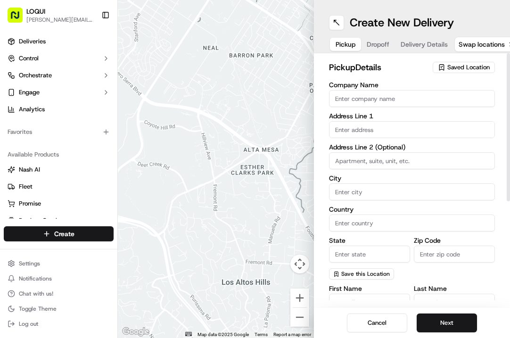
click at [466, 61] on button "Saved Location" at bounding box center [463, 67] width 62 height 13
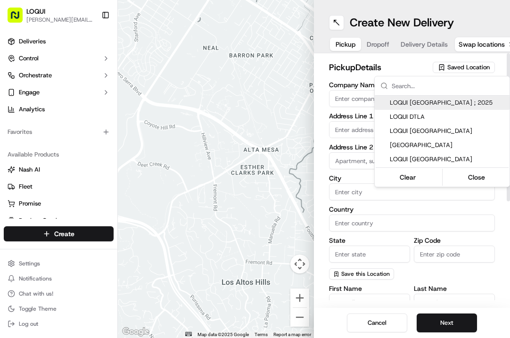
click at [464, 64] on html "LOQUI [PERSON_NAME][EMAIL_ADDRESS][DOMAIN_NAME] Toggle Sidebar Deliveries Contr…" at bounding box center [255, 169] width 510 height 338
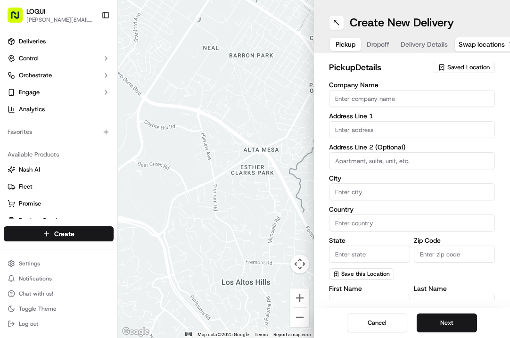
click at [464, 64] on span "Saved Location" at bounding box center [468, 67] width 42 height 8
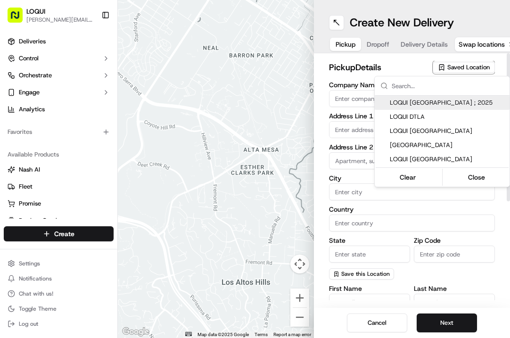
click at [436, 102] on span "LOQUI [GEOGRAPHIC_DATA] ; 2025" at bounding box center [448, 102] width 116 height 8
type input "LOQUI [GEOGRAPHIC_DATA] ; 2025"
type input "#104"
type input "[GEOGRAPHIC_DATA]"
type input "US"
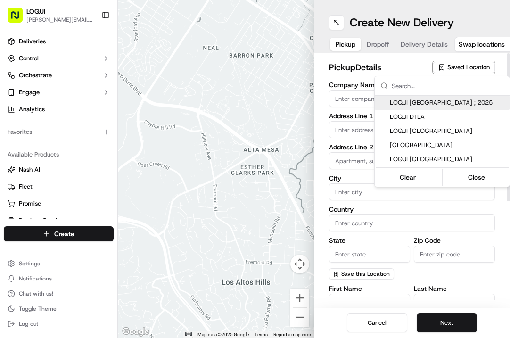
type input "CA"
type input "90232"
type input "[PERSON_NAME]"
type input "[PERSON_NAME][EMAIL_ADDRESS][DOMAIN_NAME]"
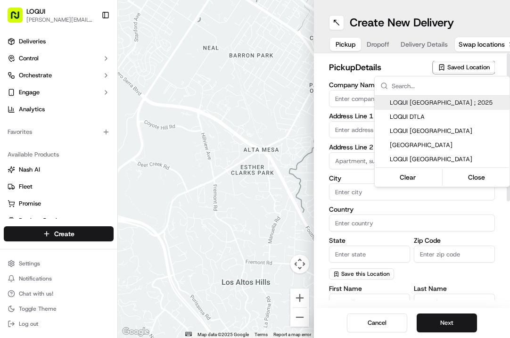
type input "[PHONE_NUMBER]"
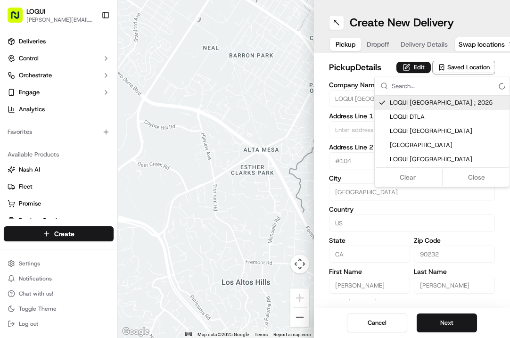
type input "[STREET_ADDRESS][US_STATE]"
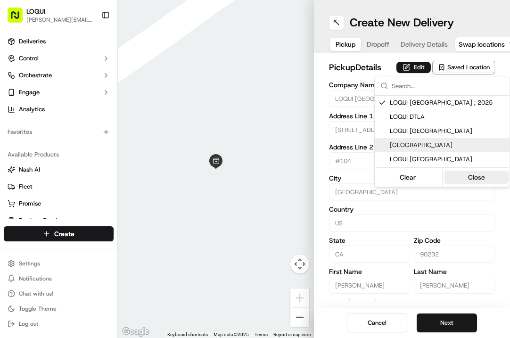
click at [465, 177] on button "Close" at bounding box center [476, 177] width 65 height 13
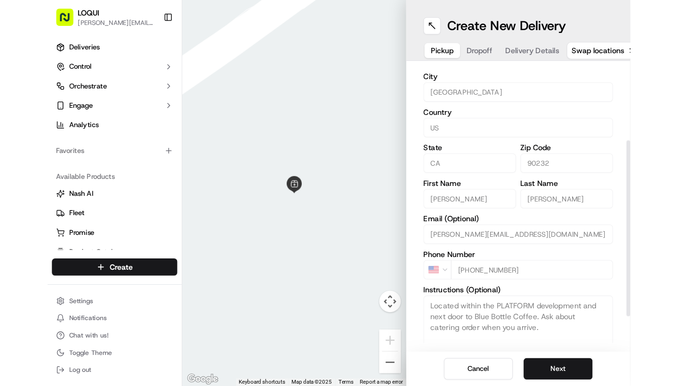
scroll to position [108, 0]
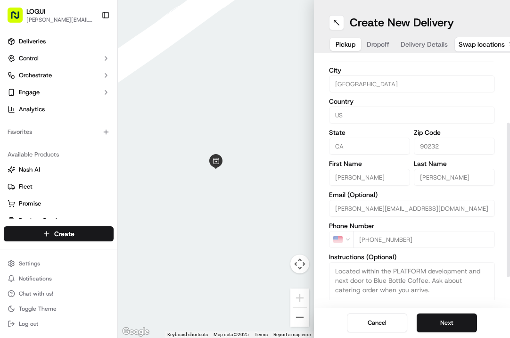
click at [372, 37] on div "Pickup Dropoff Delivery Details" at bounding box center [391, 44] width 125 height 17
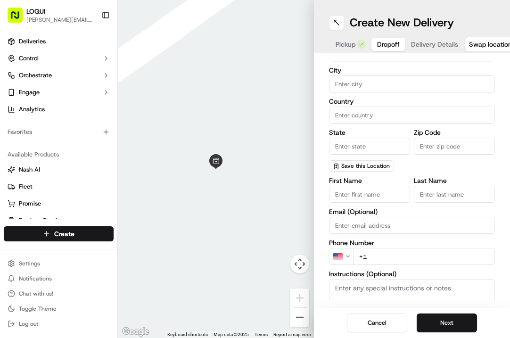
click at [372, 39] on button "Dropoff" at bounding box center [388, 44] width 34 height 13
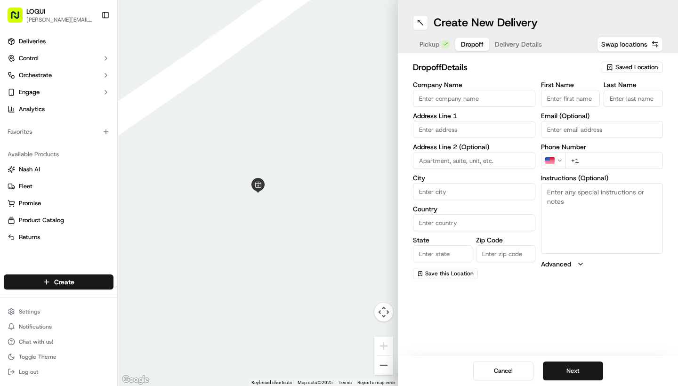
scroll to position [0, 0]
type input "Natina"
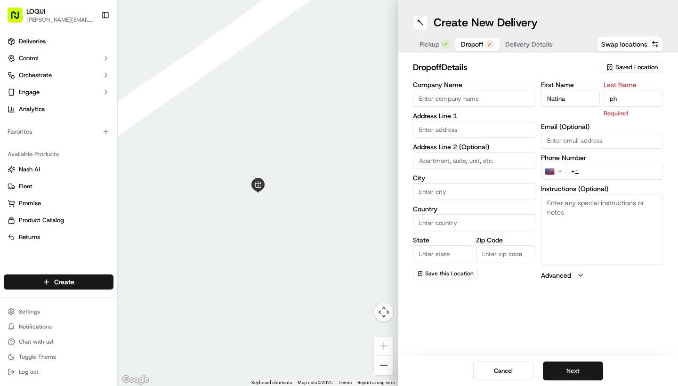
type input "p"
type input "Phorth"
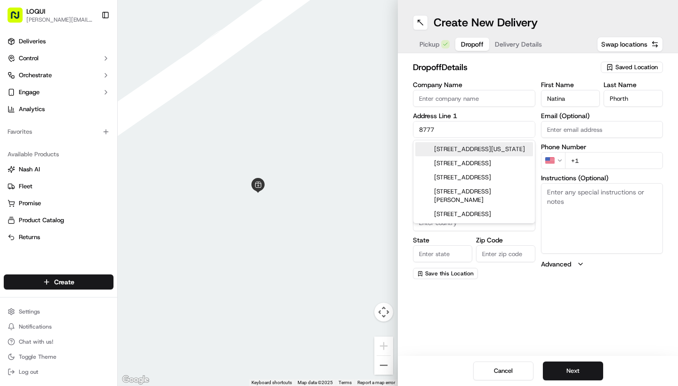
click at [481, 151] on div "[STREET_ADDRESS][US_STATE]" at bounding box center [474, 149] width 118 height 14
type input "[STREET_ADDRESS][US_STATE]"
type input "[GEOGRAPHIC_DATA]"
type input "CA"
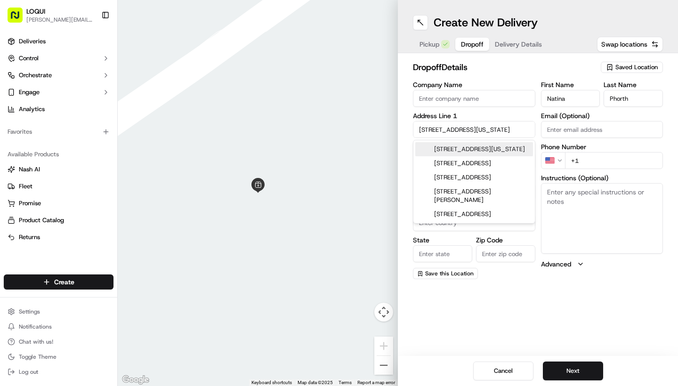
type input "90232"
type input "[STREET_ADDRESS][US_STATE]"
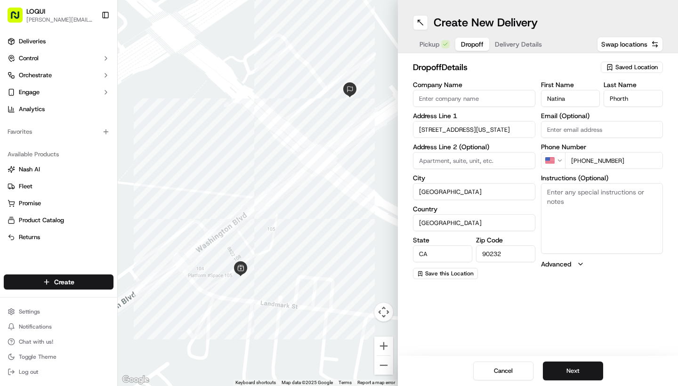
type input "[PHONE_NUMBER]"
click at [509, 286] on div "dropoff Details Saved Location Company Name Address Line 1 [STREET_ADDRESS][US_…" at bounding box center [538, 170] width 280 height 234
click at [509, 207] on textarea "Instructions (Optional)" at bounding box center [602, 218] width 122 height 71
type textarea "Meet in front Lobby, call my cell when you arrive"
click at [509, 333] on div "Create New Delivery Pickup Dropoff Delivery Details Swap locations dropoff Deta…" at bounding box center [538, 193] width 280 height 386
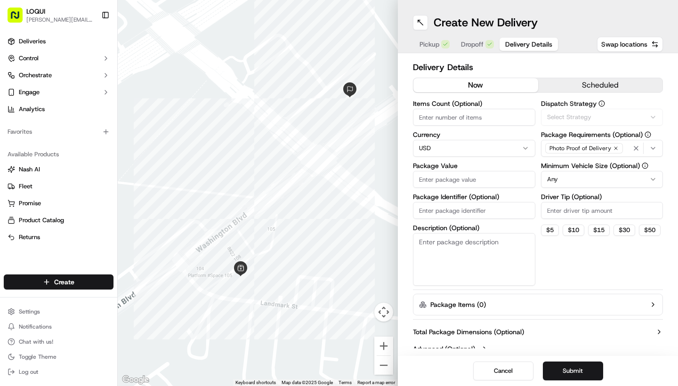
click at [509, 49] on button "Delivery Details" at bounding box center [529, 44] width 58 height 13
click at [509, 82] on button "scheduled" at bounding box center [600, 85] width 125 height 14
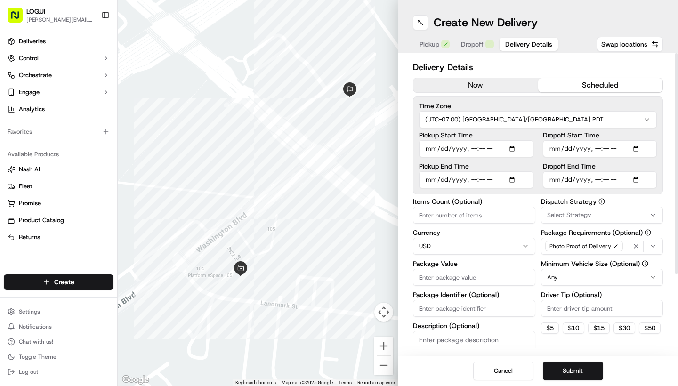
click at [509, 147] on input "Dropoff Start Time" at bounding box center [600, 148] width 114 height 17
type input "[DATE]T10:01"
click at [509, 160] on div "Dropoff Start Time Dropoff End Time" at bounding box center [600, 160] width 114 height 57
click at [509, 174] on input "Dropoff End Time" at bounding box center [600, 179] width 114 height 17
type input "[DATE]T10:01"
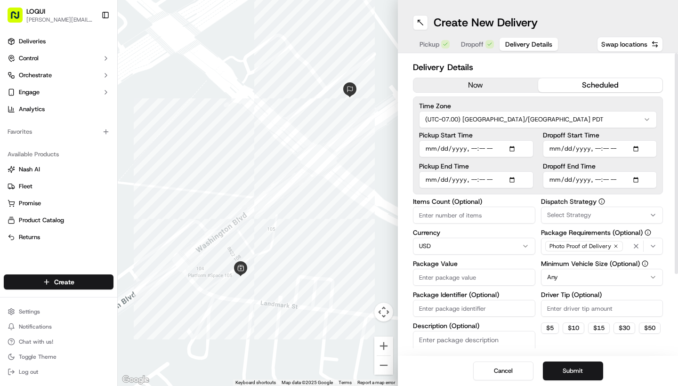
click at [509, 182] on input "Pickup End Time" at bounding box center [476, 179] width 114 height 17
type input "[DATE]T10:01"
click at [481, 154] on input "Pickup Start Time" at bounding box center [476, 148] width 114 height 17
type input "[DATE]T10:01"
click at [509, 165] on label "Pickup End Time" at bounding box center [476, 166] width 114 height 7
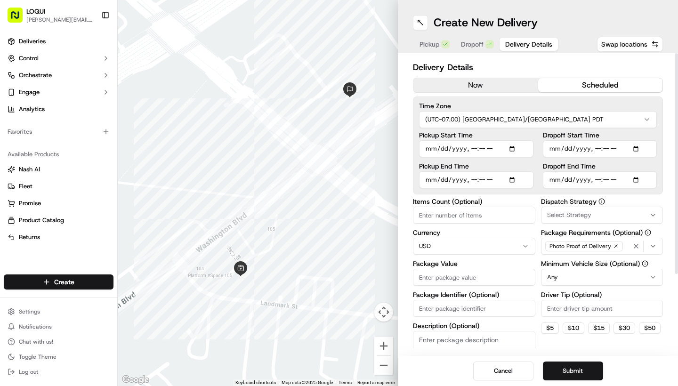
click at [509, 171] on input "Pickup End Time" at bounding box center [476, 179] width 114 height 17
click at [509, 181] on input "Dropoff End Time" at bounding box center [600, 179] width 114 height 17
type input "[DATE]T10:45"
click at [509, 160] on div "Dropoff Start Time Dropoff End Time" at bounding box center [600, 160] width 114 height 57
click at [509, 147] on input "Dropoff Start Time" at bounding box center [600, 148] width 114 height 17
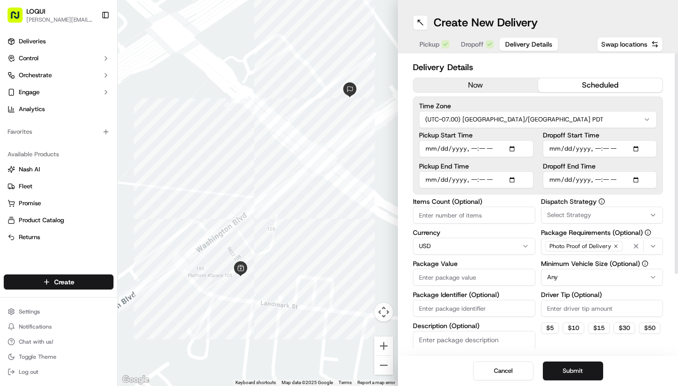
type input "[DATE]T10:40"
click at [509, 159] on div "Dropoff Start Time Dropoff End Time" at bounding box center [600, 160] width 114 height 57
click at [488, 150] on input "Pickup Start Time" at bounding box center [476, 148] width 114 height 17
click at [483, 148] on input "Pickup Start Time" at bounding box center [476, 148] width 114 height 17
type input "[DATE]T10:05"
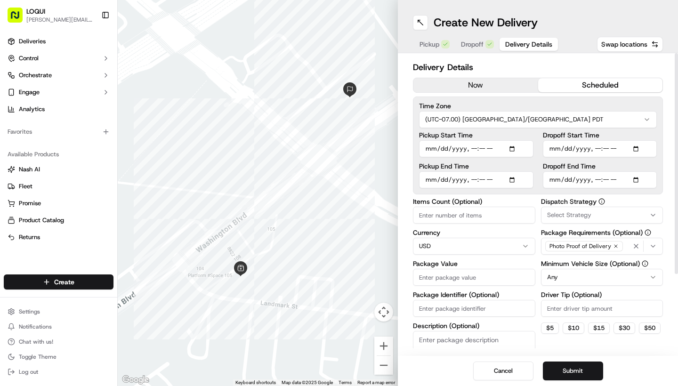
click at [501, 166] on label "Pickup End Time" at bounding box center [476, 166] width 114 height 7
click at [501, 171] on input "Pickup End Time" at bounding box center [476, 179] width 114 height 17
click at [483, 177] on input "Pickup End Time" at bounding box center [476, 179] width 114 height 17
type input "[DATE]T10:37"
click at [509, 172] on input "Pickup End Time" at bounding box center [476, 179] width 114 height 17
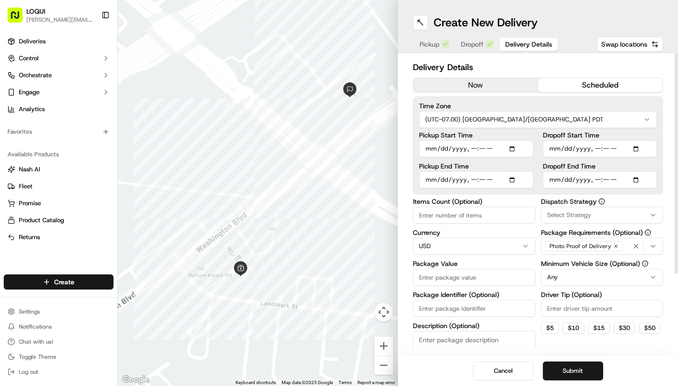
click at [471, 164] on label "Pickup End Time" at bounding box center [476, 166] width 114 height 7
click at [471, 171] on input "Pickup End Time" at bounding box center [476, 179] width 114 height 17
click at [509, 193] on div "Time Zone (UTC-07.00) [GEOGRAPHIC_DATA]/[GEOGRAPHIC_DATA] PDT Pickup Start Time…" at bounding box center [538, 146] width 250 height 98
click at [479, 149] on input "Pickup Start Time" at bounding box center [476, 148] width 114 height 17
type input "[DATE]T10:35"
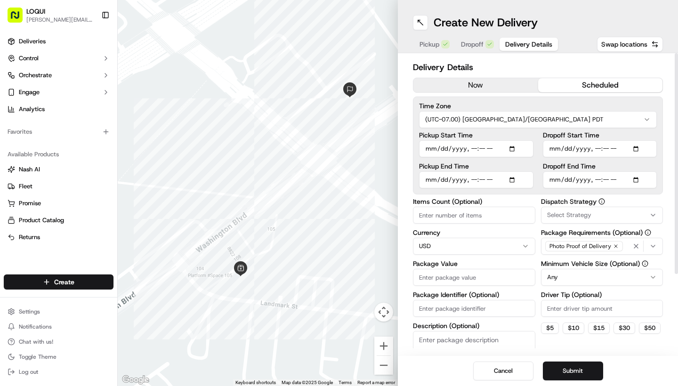
click at [509, 165] on label "Pickup End Time" at bounding box center [476, 166] width 114 height 7
click at [509, 171] on input "Pickup End Time" at bounding box center [476, 179] width 114 height 17
click at [509, 99] on div "Time Zone (UTC-07.00) [GEOGRAPHIC_DATA]/[GEOGRAPHIC_DATA] PDT Pickup Start Time…" at bounding box center [538, 146] width 250 height 98
click at [509, 315] on input "Driver Tip (Optional)" at bounding box center [602, 308] width 122 height 17
type input "20"
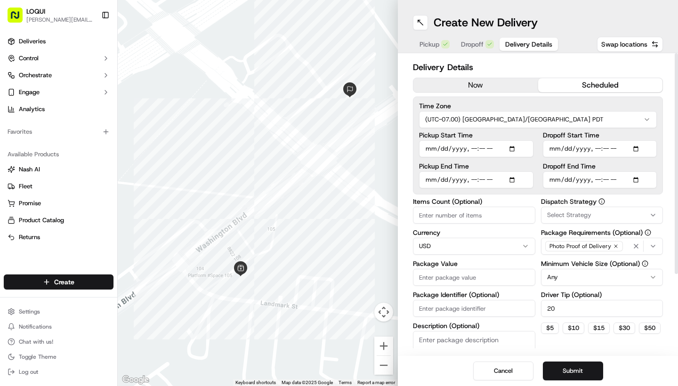
click at [509, 334] on div "$ 5 $ 10 $ 15 $ 30 $ 50" at bounding box center [602, 328] width 122 height 11
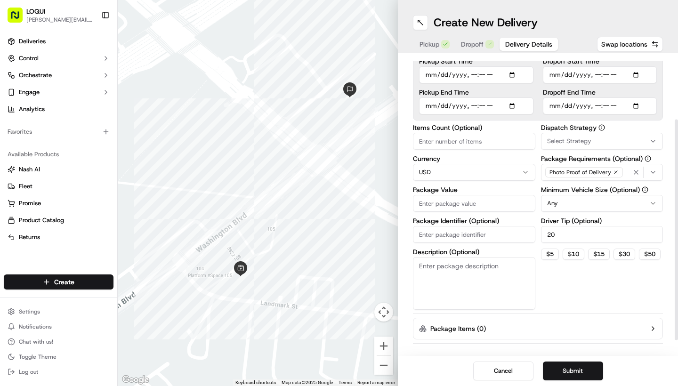
scroll to position [87, 0]
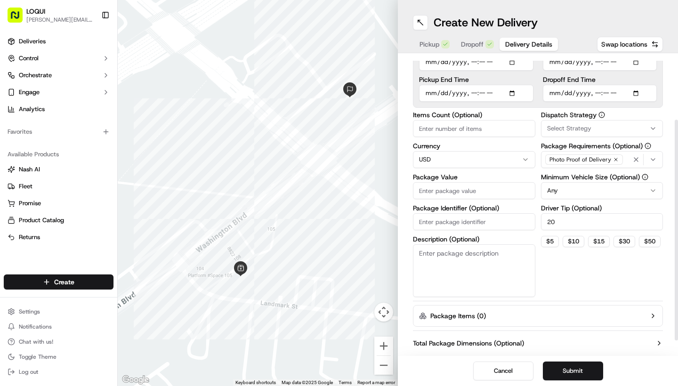
click at [458, 275] on textarea "Description (Optional)" at bounding box center [474, 270] width 122 height 53
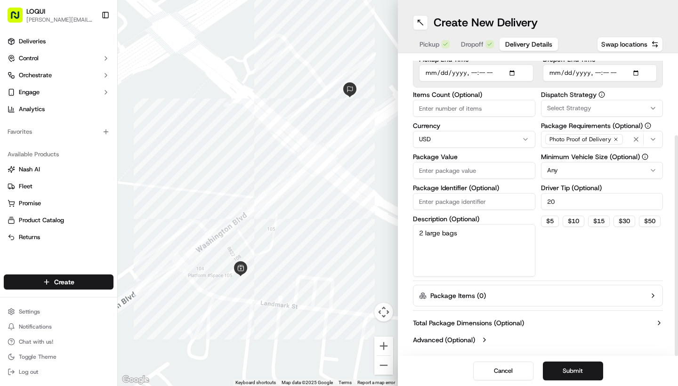
scroll to position [107, 0]
type textarea "2 large bags"
click at [509, 169] on html "LOQUI [PERSON_NAME][EMAIL_ADDRESS][DOMAIN_NAME] Toggle Sidebar Deliveries Contr…" at bounding box center [339, 193] width 678 height 386
click at [509, 175] on html "LOQUI [PERSON_NAME][EMAIL_ADDRESS][DOMAIN_NAME] Toggle Sidebar Deliveries Contr…" at bounding box center [339, 193] width 678 height 386
click at [509, 190] on div "Items Count (Optional) Currency USD Package Value Package Identifier (Optional)…" at bounding box center [538, 184] width 250 height 186
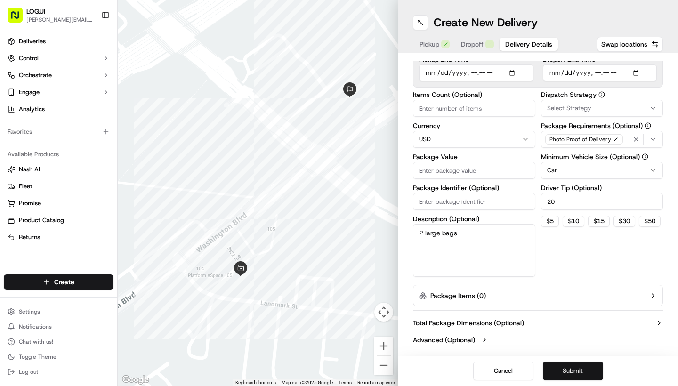
click at [509, 337] on button "Submit" at bounding box center [573, 371] width 60 height 19
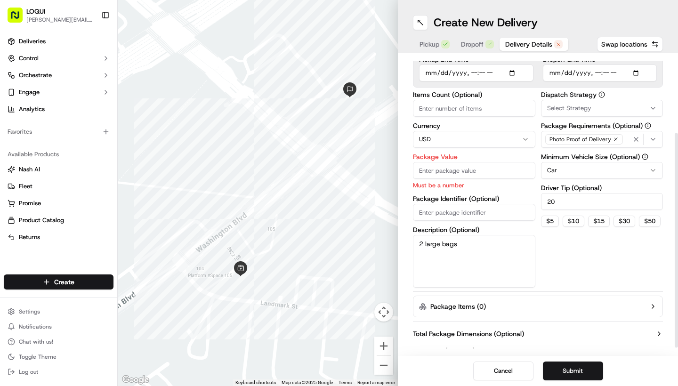
click at [456, 170] on input "Package Value" at bounding box center [474, 170] width 122 height 17
type input "375"
click at [509, 337] on div "Cancel Submit" at bounding box center [538, 371] width 280 height 30
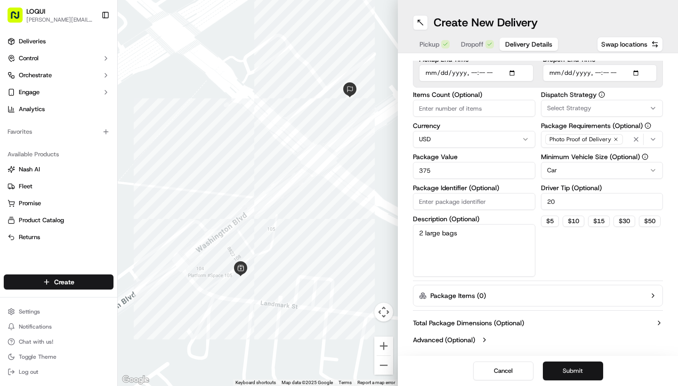
click at [509, 337] on button "Submit" at bounding box center [573, 371] width 60 height 19
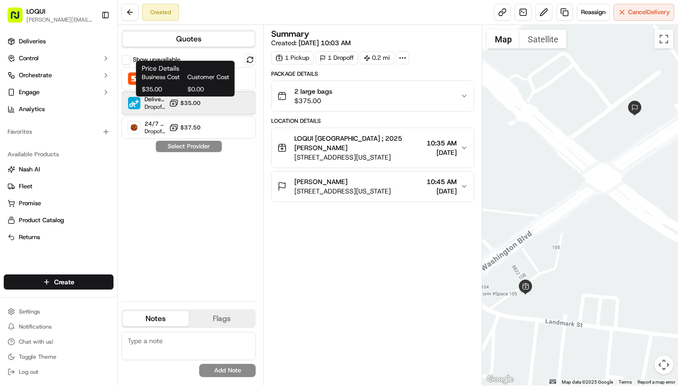
click at [200, 102] on span "$35.00" at bounding box center [190, 103] width 20 height 8
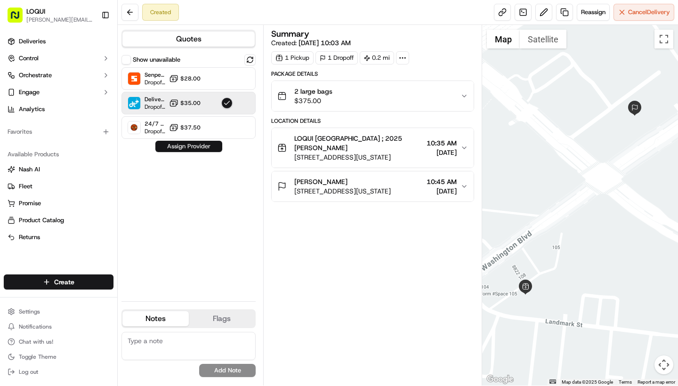
click at [202, 146] on button "Assign Provider" at bounding box center [188, 146] width 67 height 11
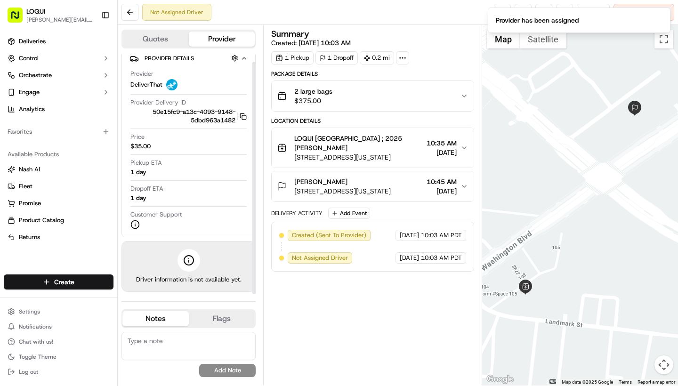
scroll to position [8, 0]
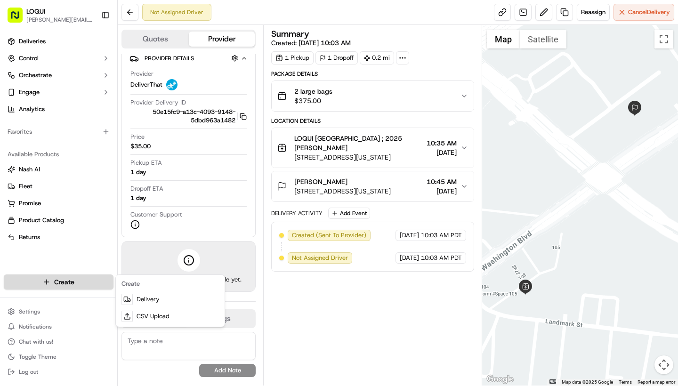
click at [75, 278] on html "LOQUI [PERSON_NAME][EMAIL_ADDRESS][DOMAIN_NAME] Toggle Sidebar Deliveries Contr…" at bounding box center [339, 193] width 678 height 386
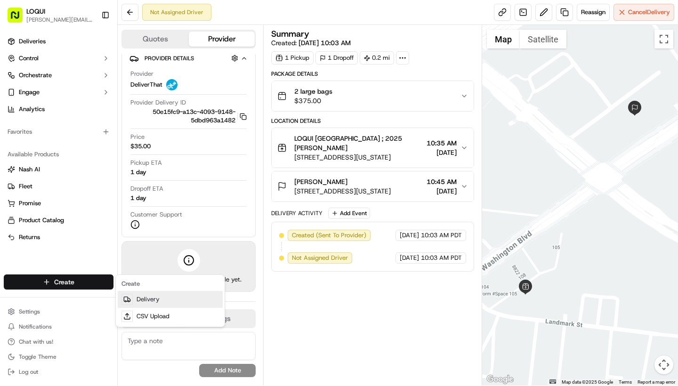
click at [152, 301] on link "Delivery" at bounding box center [170, 299] width 105 height 17
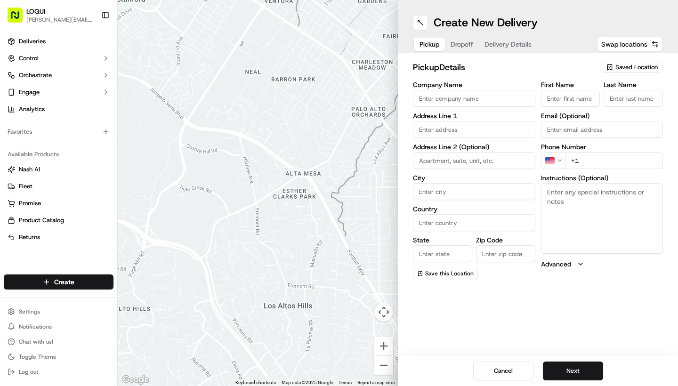
click at [509, 65] on span "Saved Location" at bounding box center [637, 67] width 42 height 8
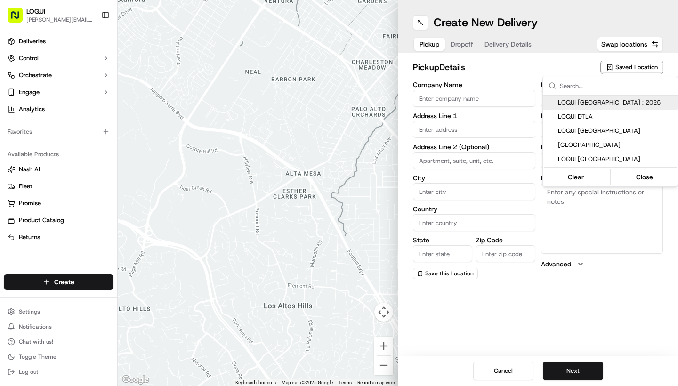
click at [509, 104] on span "LOQUI [GEOGRAPHIC_DATA] ; 2025" at bounding box center [616, 102] width 116 height 8
type input "LOQUI [GEOGRAPHIC_DATA] ; 2025"
type input "#104"
type input "[GEOGRAPHIC_DATA]"
type input "US"
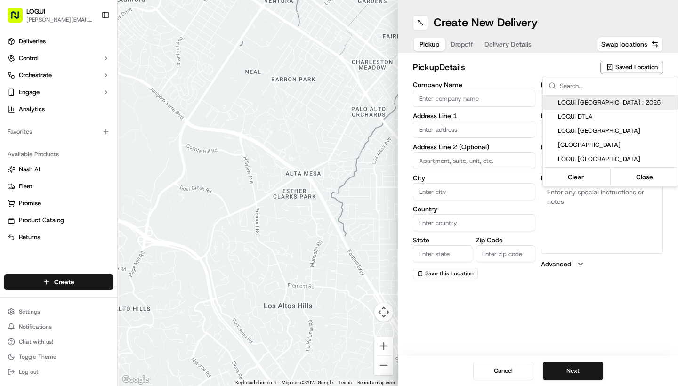
type input "CA"
type input "90232"
type input "[PERSON_NAME]"
type input "[PERSON_NAME][EMAIL_ADDRESS][DOMAIN_NAME]"
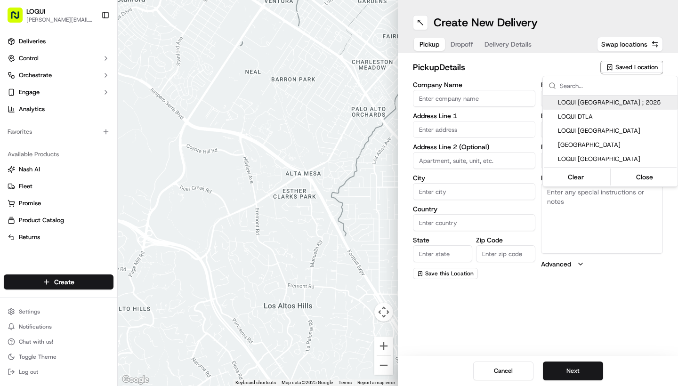
type input "[PHONE_NUMBER]"
type textarea "Located within the PLATFORM development and next door to Blue Bottle Coffee. As…"
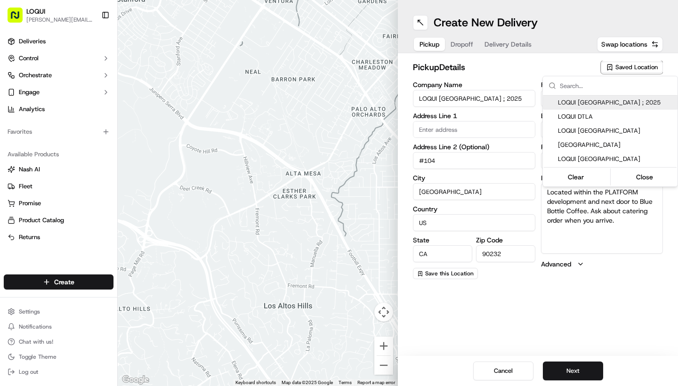
type input "[STREET_ADDRESS][US_STATE]"
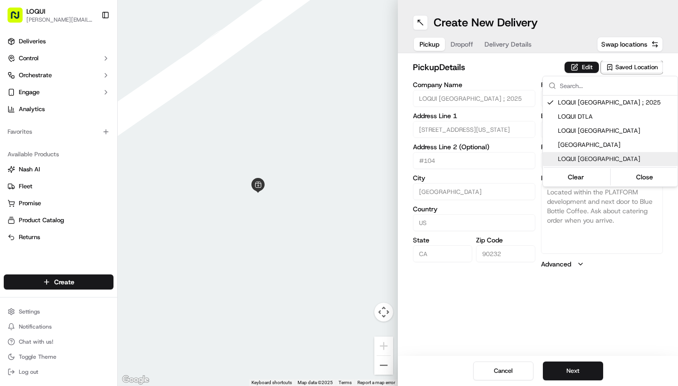
click at [509, 276] on html "LOQUI [PERSON_NAME][EMAIL_ADDRESS][DOMAIN_NAME] Toggle Sidebar Deliveries Contr…" at bounding box center [339, 193] width 678 height 386
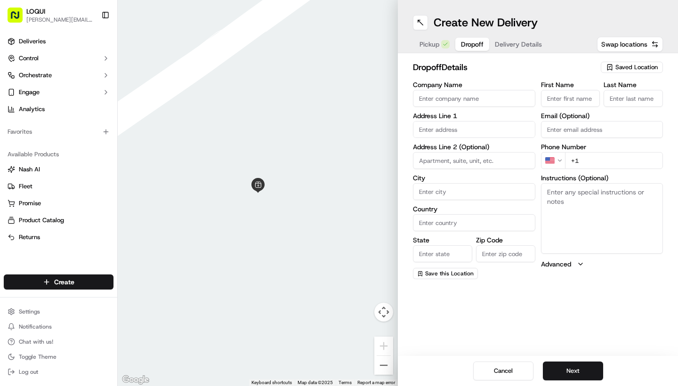
click at [457, 47] on button "Dropoff" at bounding box center [472, 44] width 34 height 13
type input "a"
type input "[PERSON_NAME]"
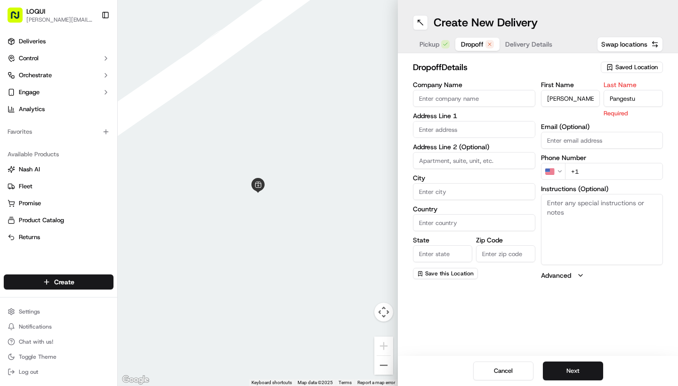
type input "Pangestu"
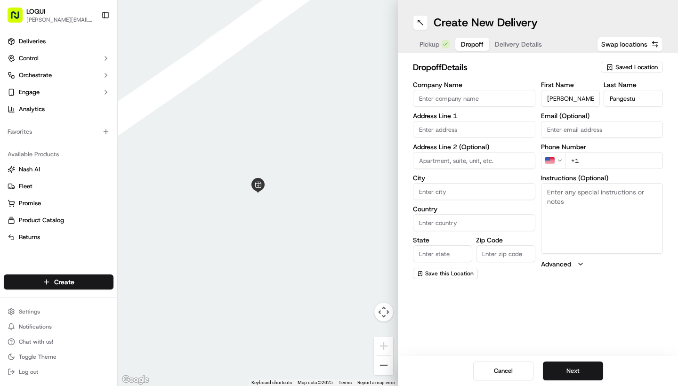
click at [509, 118] on div "First Name [PERSON_NAME] Last Name Pangestu Email (Optional) Phone Number US +1…" at bounding box center [602, 180] width 122 height 198
type input "[PHONE_NUMBER]"
click at [509, 179] on label "Instructions (Optional)" at bounding box center [602, 178] width 122 height 7
click at [509, 183] on textarea "Instructions (Optional)" at bounding box center [602, 218] width 122 height 71
type textarea "#2020 at gate for access or ring doorbell"
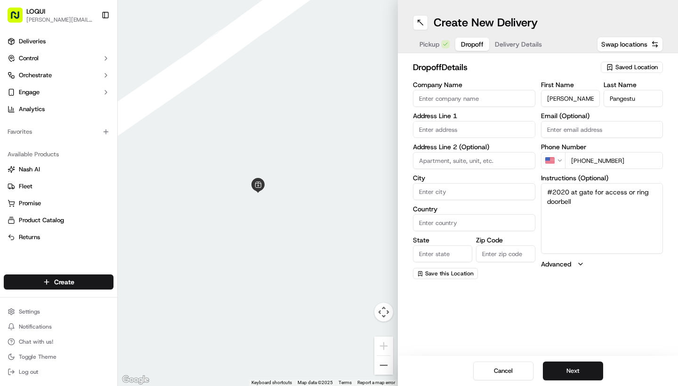
click at [509, 282] on div "dropoff Details Saved Location Company Name Address Line 1 Address Line 2 (Opti…" at bounding box center [538, 170] width 280 height 234
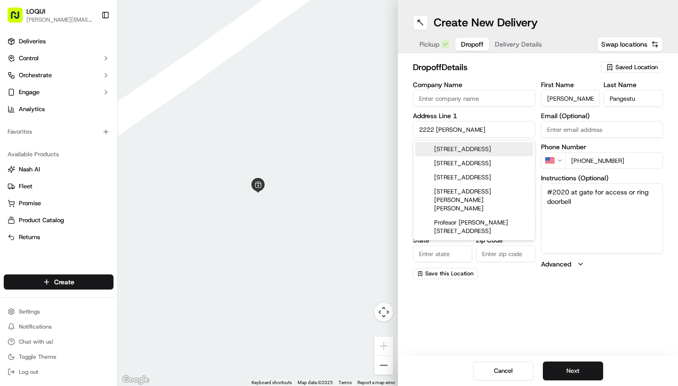
click at [485, 147] on div "[STREET_ADDRESS]" at bounding box center [474, 149] width 118 height 14
type input "[STREET_ADDRESS]"
type input "[GEOGRAPHIC_DATA]"
type input "CA"
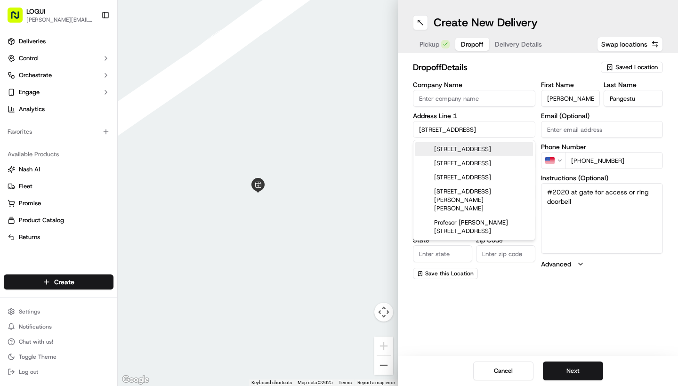
type input "90064"
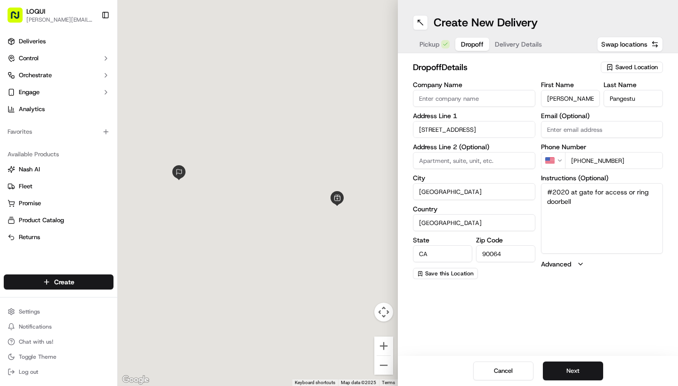
type input "[STREET_ADDRESS]"
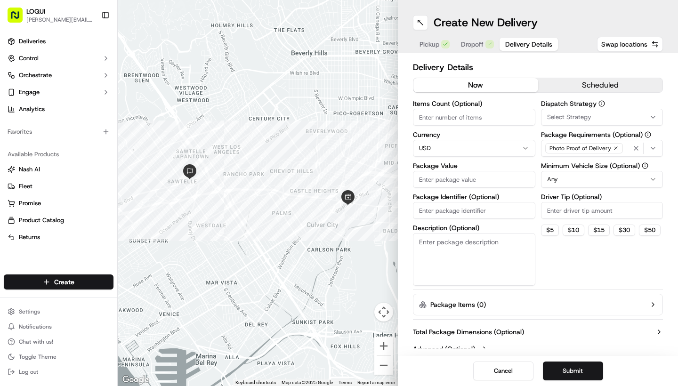
click at [509, 43] on span "Delivery Details" at bounding box center [528, 44] width 47 height 9
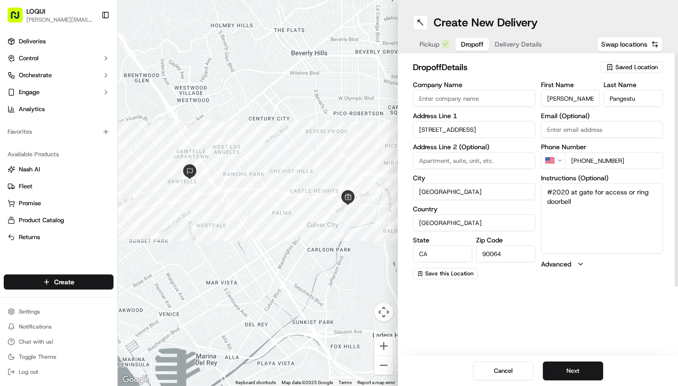
drag, startPoint x: 476, startPoint y: 47, endPoint x: 496, endPoint y: 47, distance: 20.7
click at [475, 47] on span "Dropoff" at bounding box center [472, 44] width 23 height 9
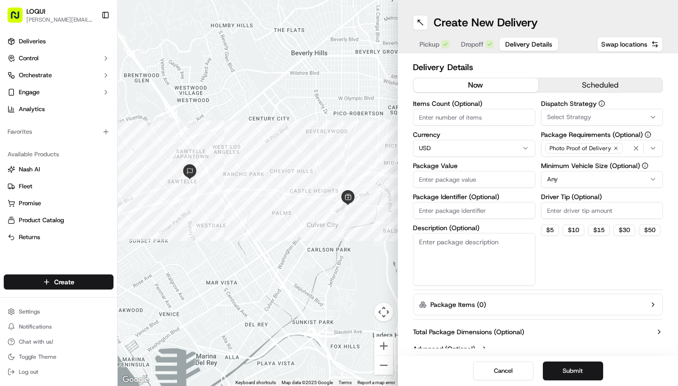
click at [509, 47] on span "Delivery Details" at bounding box center [528, 44] width 47 height 9
click at [509, 90] on button "scheduled" at bounding box center [600, 85] width 125 height 14
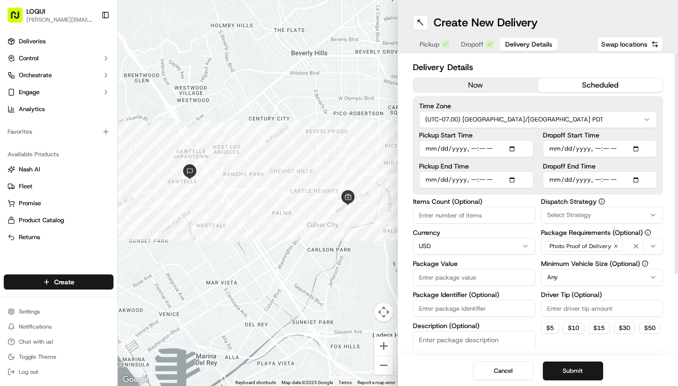
click at [509, 151] on input "Dropoff Start Time" at bounding box center [600, 148] width 114 height 17
type input "[DATE]T10:04"
click at [509, 165] on div "Pickup Start Time Pickup End Time Dropoff Start Time Dropoff End Time" at bounding box center [538, 160] width 238 height 57
click at [509, 176] on input "Dropoff End Time" at bounding box center [600, 179] width 114 height 17
type input "[DATE]T10:04"
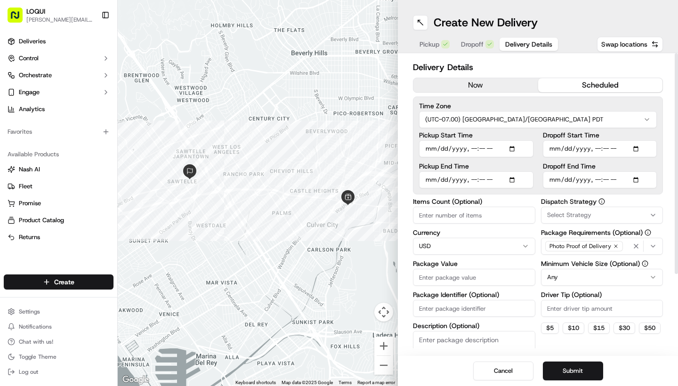
click at [509, 178] on input "Pickup End Time" at bounding box center [476, 179] width 114 height 17
type input "[DATE]T10:05"
click at [438, 148] on input "Pickup Start Time" at bounding box center [476, 148] width 114 height 17
type input "[DATE]T10:05"
click at [509, 165] on label "Pickup End Time" at bounding box center [476, 166] width 114 height 7
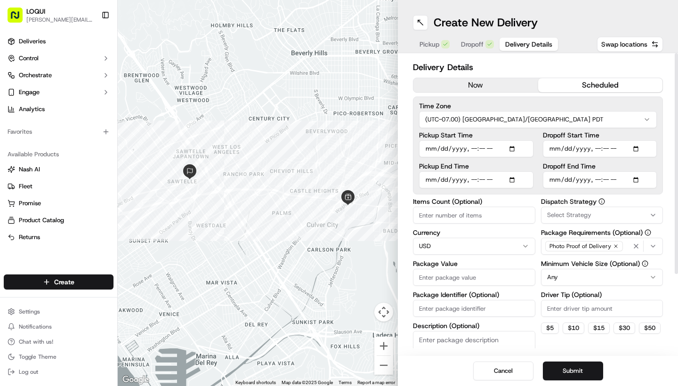
click at [509, 171] on input "Pickup End Time" at bounding box center [476, 179] width 114 height 17
click at [477, 146] on input "Pickup Start Time" at bounding box center [476, 148] width 114 height 17
click at [483, 149] on input "Pickup Start Time" at bounding box center [476, 148] width 114 height 17
click at [509, 177] on input "Dropoff End Time" at bounding box center [600, 179] width 114 height 17
click at [509, 180] on input "Dropoff End Time" at bounding box center [600, 179] width 114 height 17
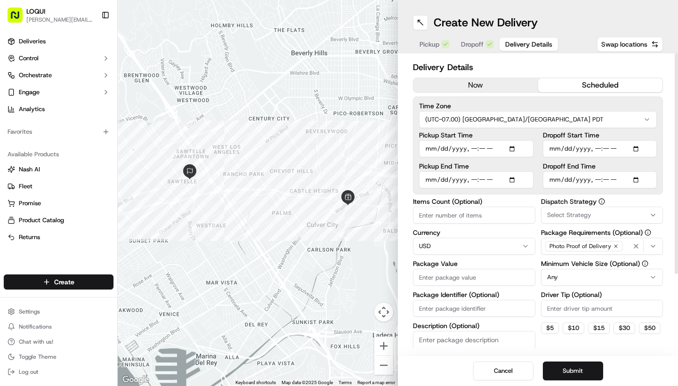
type input "[DATE]T00:00"
click at [509, 163] on label "Dropoff End Time" at bounding box center [600, 166] width 114 height 7
click at [509, 171] on input "Dropoff End Time" at bounding box center [600, 179] width 114 height 17
click at [509, 150] on input "Dropoff Start Time" at bounding box center [600, 148] width 114 height 17
type input "[DATE]T02:04"
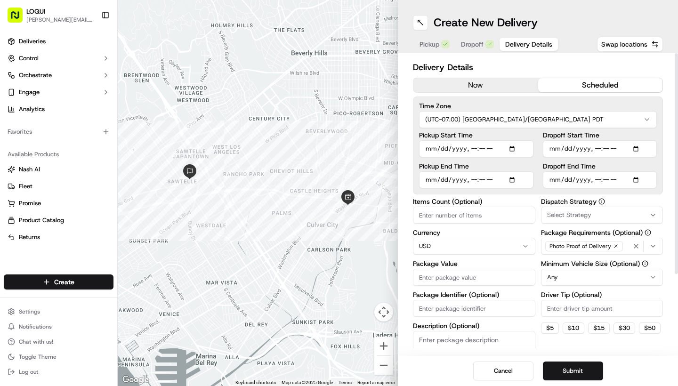
click at [509, 147] on input "Dropoff Start Time" at bounding box center [600, 148] width 114 height 17
type input "[DATE]T00:00"
click at [509, 147] on input "Dropoff Start Time" at bounding box center [600, 148] width 114 height 17
click at [509, 146] on input "Dropoff Start Time" at bounding box center [600, 148] width 114 height 17
click at [509, 149] on input "Dropoff Start Time" at bounding box center [600, 148] width 114 height 17
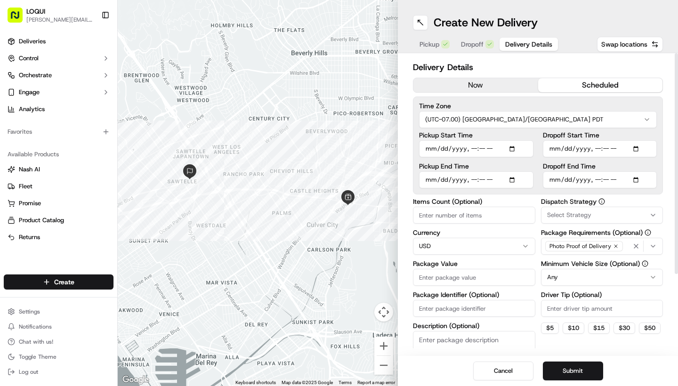
click at [509, 146] on input "Dropoff Start Time" at bounding box center [600, 148] width 114 height 17
click at [509, 179] on input "Dropoff End Time" at bounding box center [600, 179] width 114 height 17
click at [509, 150] on input "Dropoff Start Time" at bounding box center [600, 148] width 114 height 17
type input "[DATE]T11:50"
click at [509, 154] on input "Dropoff Start Time" at bounding box center [600, 148] width 114 height 17
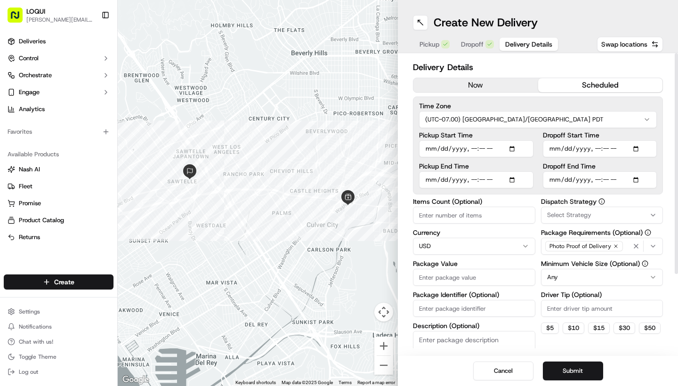
click at [509, 182] on input "Dropoff End Time" at bounding box center [600, 179] width 114 height 17
type input "[DATE]T12:00"
click at [509, 168] on label "Dropoff End Time" at bounding box center [600, 166] width 114 height 7
click at [509, 171] on input "Dropoff End Time" at bounding box center [600, 179] width 114 height 17
click at [509, 164] on label "Dropoff End Time" at bounding box center [600, 166] width 114 height 7
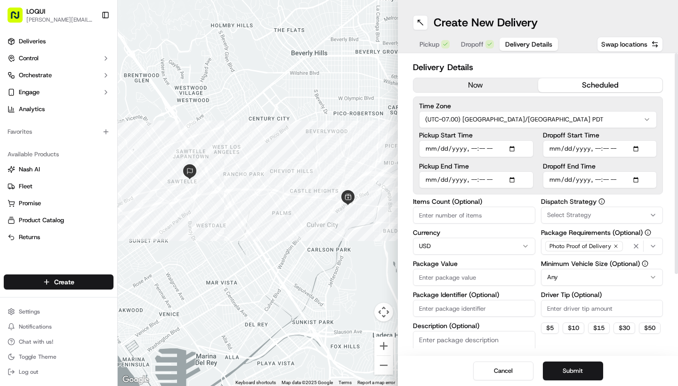
click at [509, 171] on input "Dropoff End Time" at bounding box center [600, 179] width 114 height 17
click at [474, 149] on input "Pickup Start Time" at bounding box center [476, 148] width 114 height 17
click at [509, 176] on input "Pickup End Time" at bounding box center [476, 179] width 114 height 17
click at [474, 181] on input "Pickup End Time" at bounding box center [476, 179] width 114 height 17
click at [486, 181] on input "Pickup End Time" at bounding box center [476, 179] width 114 height 17
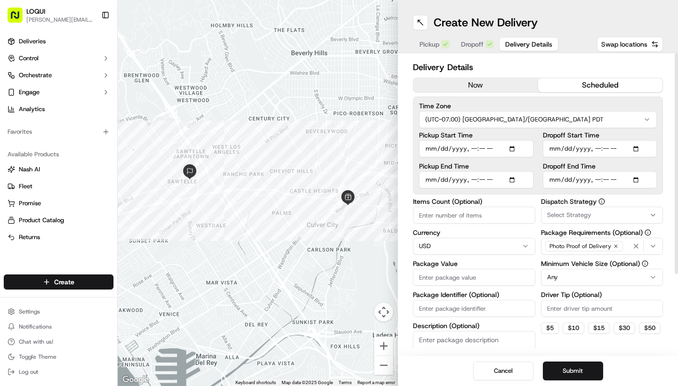
type input "[DATE]T11:35"
click at [472, 147] on input "Pickup Start Time" at bounding box center [476, 148] width 114 height 17
type input "[DATE]T11:05"
click at [496, 174] on input "Pickup End Time" at bounding box center [476, 179] width 114 height 17
click at [479, 177] on input "Pickup End Time" at bounding box center [476, 179] width 114 height 17
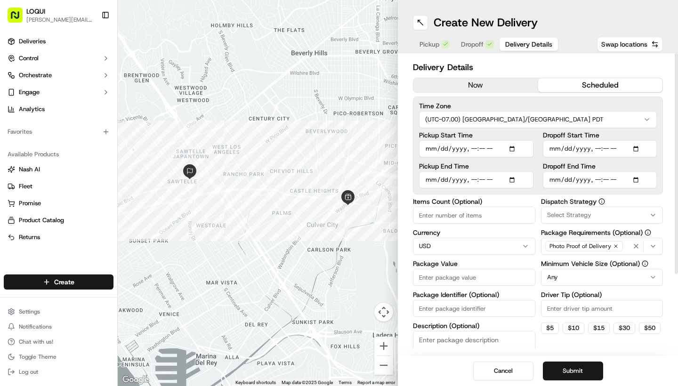
click at [484, 183] on input "Pickup End Time" at bounding box center [476, 179] width 114 height 17
type input "[DATE]T11:45"
click at [496, 163] on label "Pickup End Time" at bounding box center [476, 166] width 114 height 7
click at [496, 171] on input "Pickup End Time" at bounding box center [476, 179] width 114 height 17
click at [485, 150] on input "Pickup Start Time" at bounding box center [476, 148] width 114 height 17
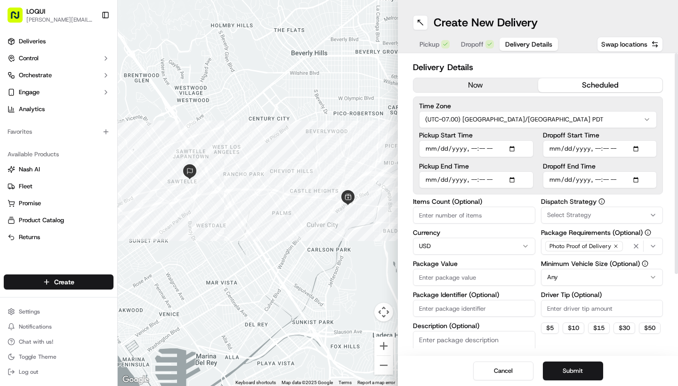
type input "[DATE]T11:35"
click at [507, 157] on input "Pickup Start Time" at bounding box center [476, 148] width 114 height 17
click at [509, 156] on input "Pickup Start Time" at bounding box center [476, 148] width 114 height 17
click at [509, 130] on div "Time Zone (UTC-07.00) [GEOGRAPHIC_DATA]/[GEOGRAPHIC_DATA] PDT Pickup Start Time…" at bounding box center [538, 146] width 250 height 98
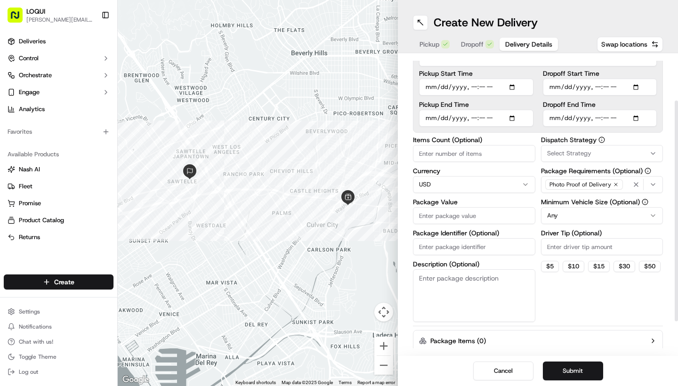
scroll to position [66, 0]
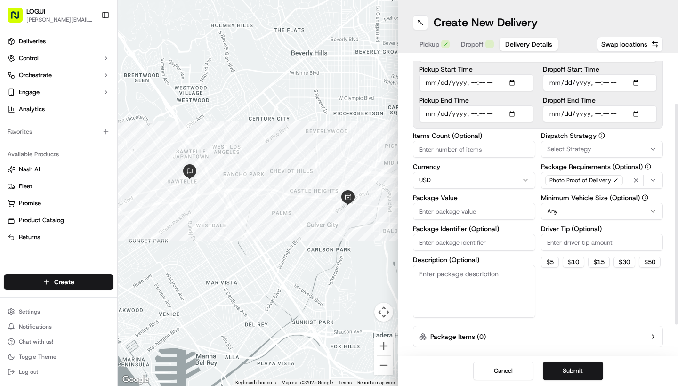
click at [465, 211] on input "Package Value" at bounding box center [474, 211] width 122 height 17
type input "600"
click at [509, 244] on input "Driver Tip (Optional)" at bounding box center [602, 242] width 122 height 17
type input "20"
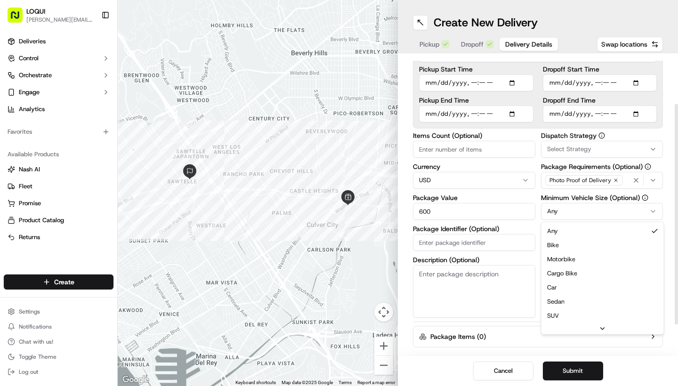
click at [509, 218] on html "LOQUI [PERSON_NAME][EMAIL_ADDRESS][DOMAIN_NAME] Toggle Sidebar Deliveries Contr…" at bounding box center [339, 193] width 678 height 386
click at [431, 277] on html "LOQUI [PERSON_NAME][EMAIL_ADDRESS][DOMAIN_NAME] Toggle Sidebar Deliveries Contr…" at bounding box center [339, 193] width 678 height 386
click at [423, 274] on textarea "3 large white bags" at bounding box center [474, 291] width 122 height 53
type textarea "4 large white bags"
click at [509, 204] on html "LOQUI [PERSON_NAME][EMAIL_ADDRESS][DOMAIN_NAME] Toggle Sidebar Deliveries Contr…" at bounding box center [339, 193] width 678 height 386
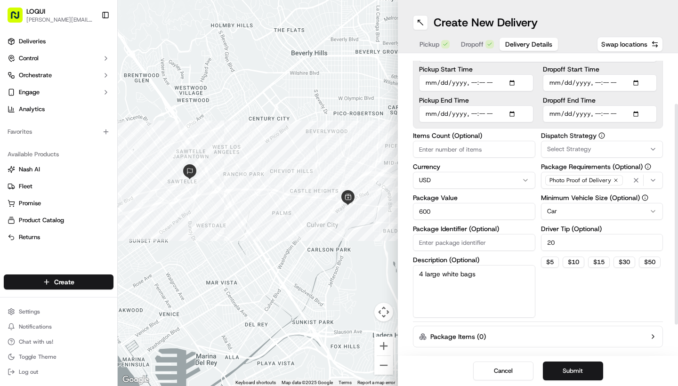
click at [509, 196] on label "Package Value" at bounding box center [474, 198] width 122 height 7
click at [509, 203] on input "600" at bounding box center [474, 211] width 122 height 17
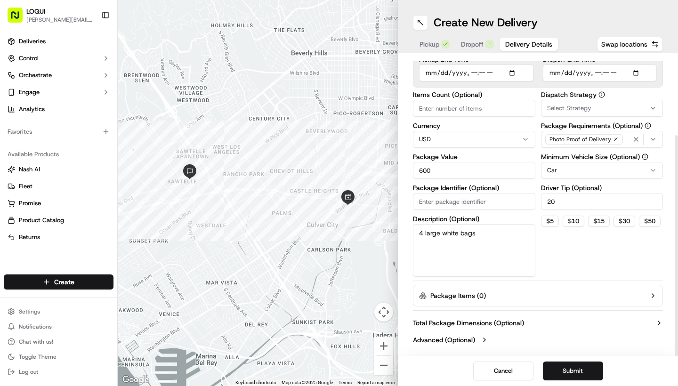
scroll to position [107, 0]
click at [509, 337] on button "Submit" at bounding box center [573, 371] width 60 height 19
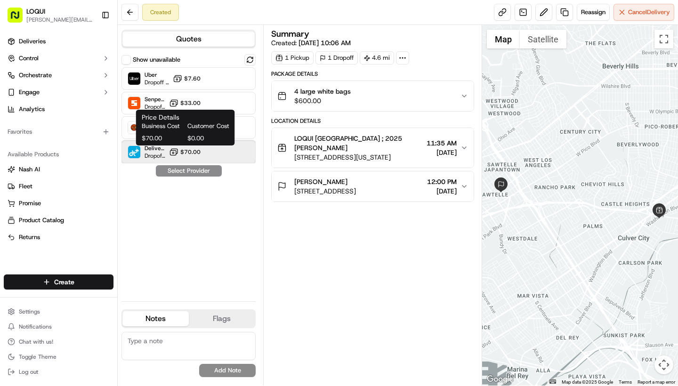
click at [174, 156] on icon at bounding box center [173, 151] width 9 height 9
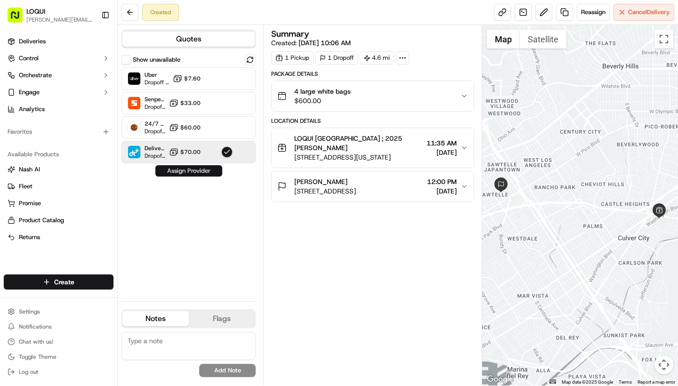
click at [199, 172] on button "Assign Provider" at bounding box center [188, 170] width 67 height 11
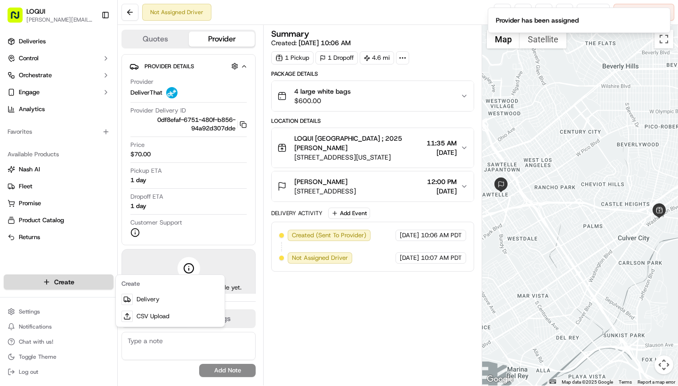
click at [36, 279] on html "LOQUI [PERSON_NAME][EMAIL_ADDRESS][DOMAIN_NAME] Toggle Sidebar Deliveries Contr…" at bounding box center [339, 193] width 678 height 386
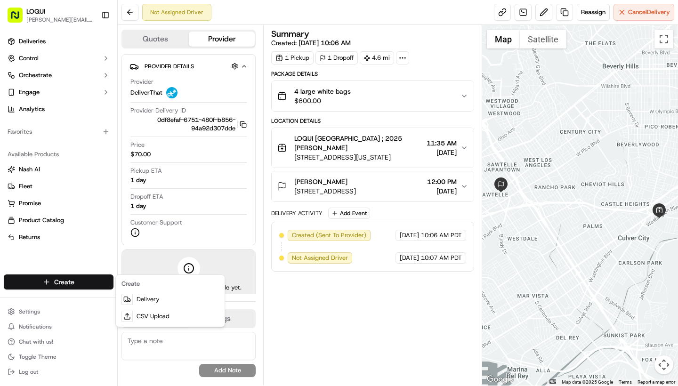
click at [93, 275] on html "LOQUI [PERSON_NAME][EMAIL_ADDRESS][DOMAIN_NAME] Toggle Sidebar Deliveries Contr…" at bounding box center [339, 193] width 678 height 386
click at [101, 281] on html "LOQUI [PERSON_NAME][EMAIL_ADDRESS][DOMAIN_NAME] Toggle Sidebar Deliveries Contr…" at bounding box center [339, 193] width 678 height 386
click at [139, 294] on link "Delivery" at bounding box center [170, 299] width 105 height 17
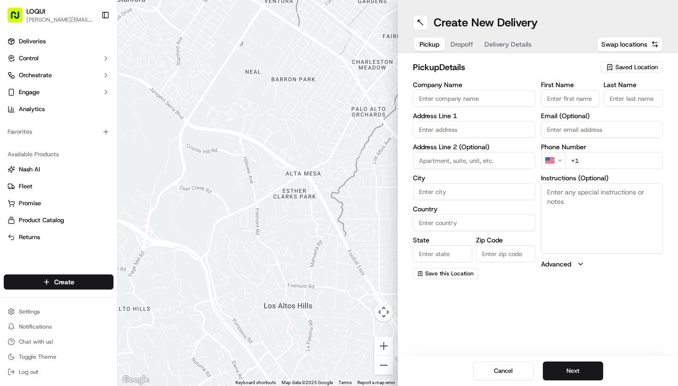
click at [509, 65] on div "Saved Location" at bounding box center [632, 67] width 62 height 11
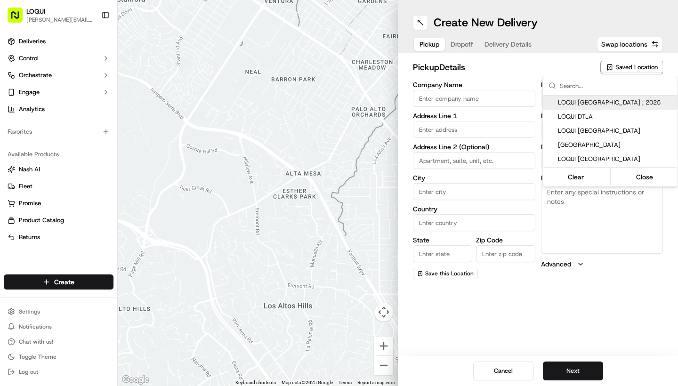
click at [509, 102] on span "LOQUI [GEOGRAPHIC_DATA] ; 2025" at bounding box center [616, 102] width 116 height 8
type input "LOQUI [GEOGRAPHIC_DATA] ; 2025"
type input "#104"
type input "[GEOGRAPHIC_DATA]"
type input "US"
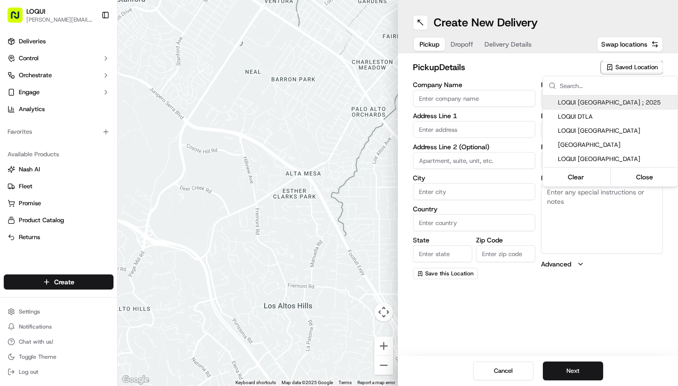
type input "CA"
type input "90232"
type input "[PERSON_NAME]"
type input "[PERSON_NAME][EMAIL_ADDRESS][DOMAIN_NAME]"
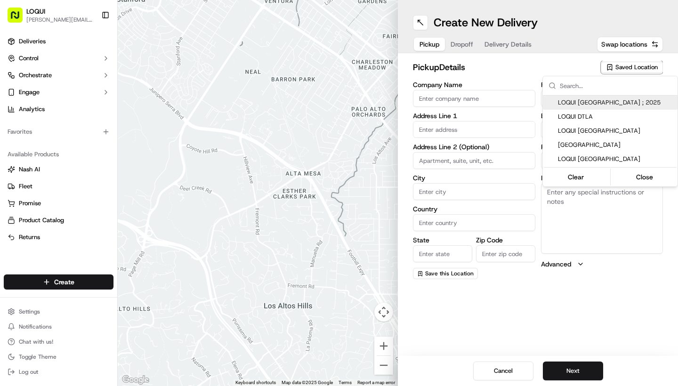
type input "[PHONE_NUMBER]"
type textarea "Located within the PLATFORM development and next door to Blue Bottle Coffee. As…"
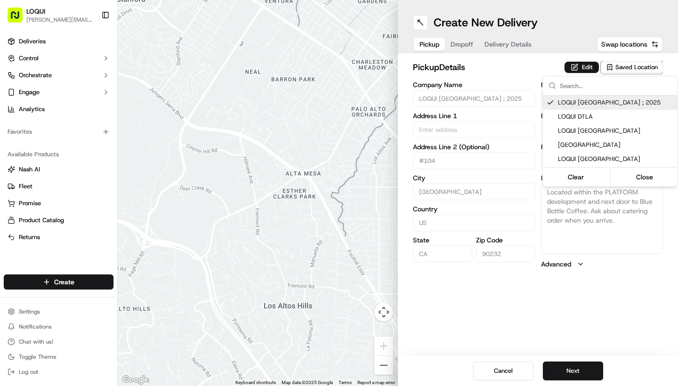
type input "[STREET_ADDRESS][US_STATE]"
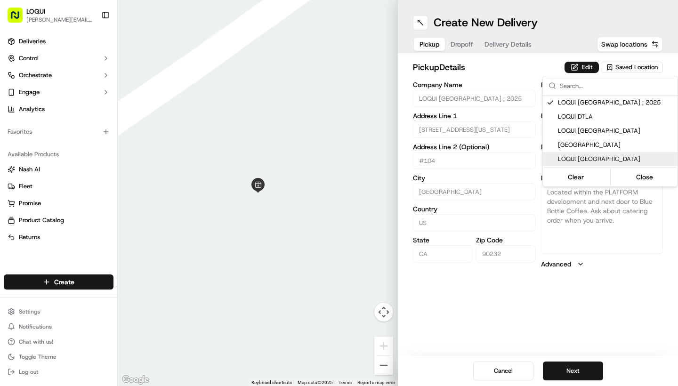
click at [509, 252] on html "LOQUI [PERSON_NAME][EMAIL_ADDRESS][DOMAIN_NAME] Toggle Sidebar Deliveries Contr…" at bounding box center [339, 193] width 678 height 386
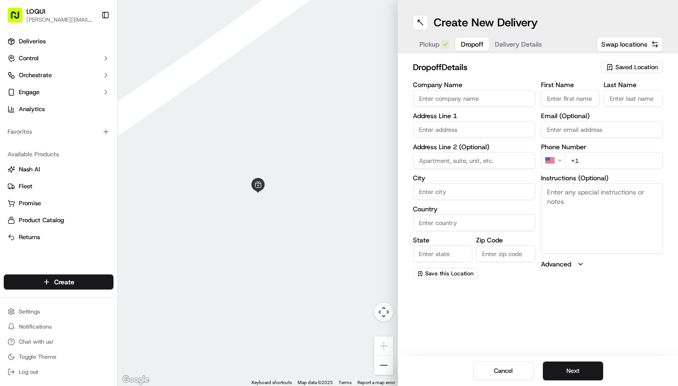
click at [458, 38] on button "Dropoff" at bounding box center [472, 44] width 34 height 13
type input "[PERSON_NAME]"
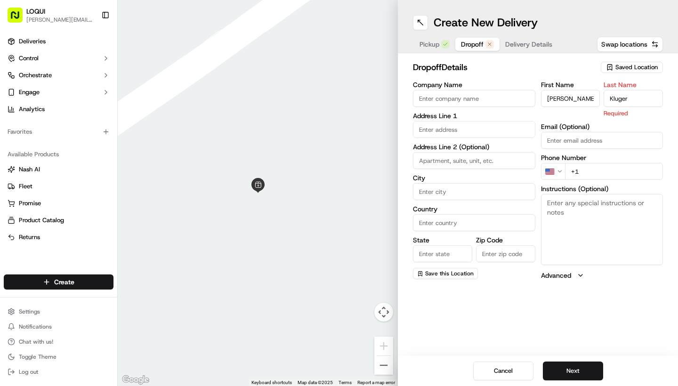
type input "Kluger"
click at [509, 120] on div "First Name [PERSON_NAME] Last Name [PERSON_NAME] Required Email (Optional) Phon…" at bounding box center [602, 180] width 122 height 199
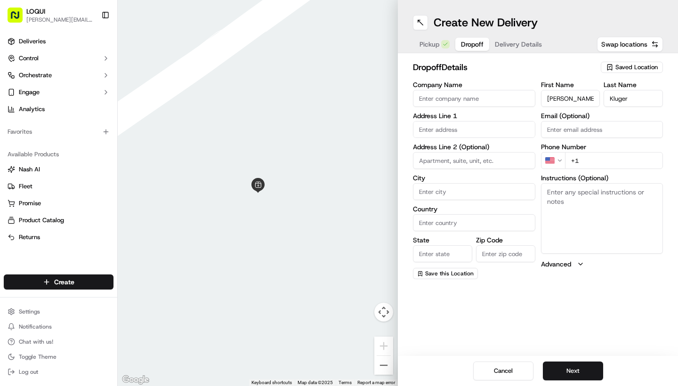
click at [509, 171] on div "First Name [PERSON_NAME] Last Name [PERSON_NAME] Email (Optional) Phone Number …" at bounding box center [602, 180] width 122 height 198
type input "[PHONE_NUMBER]"
click at [509, 179] on label "Instructions (Optional)" at bounding box center [602, 178] width 122 height 7
click at [509, 183] on textarea "Instructions (Optional)" at bounding box center [602, 218] width 122 height 71
type textarea "Deliver to lobby"
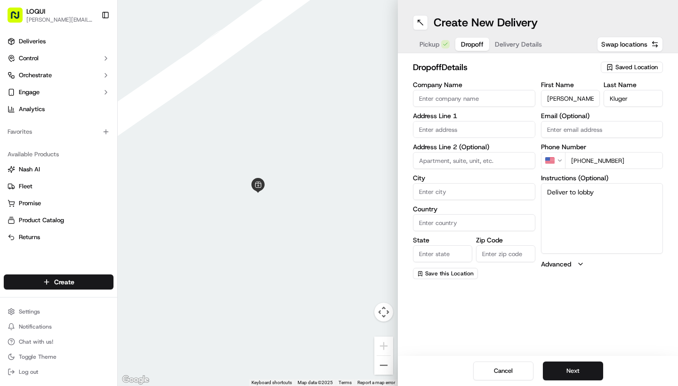
drag, startPoint x: 563, startPoint y: 101, endPoint x: 525, endPoint y: 101, distance: 38.6
click at [509, 101] on div "Company Name Address Line 1 Address Line 2 (Optional) City Country State Zip Co…" at bounding box center [538, 180] width 250 height 198
type input "[PERSON_NAME]"
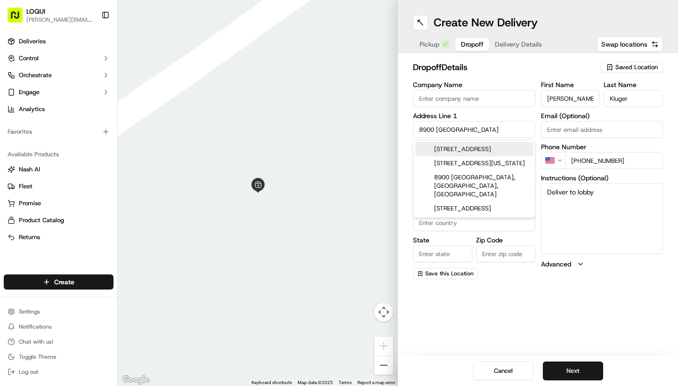
click at [464, 149] on div "[STREET_ADDRESS]" at bounding box center [474, 149] width 118 height 14
type input "[STREET_ADDRESS]"
type input "[GEOGRAPHIC_DATA]"
type input "CA"
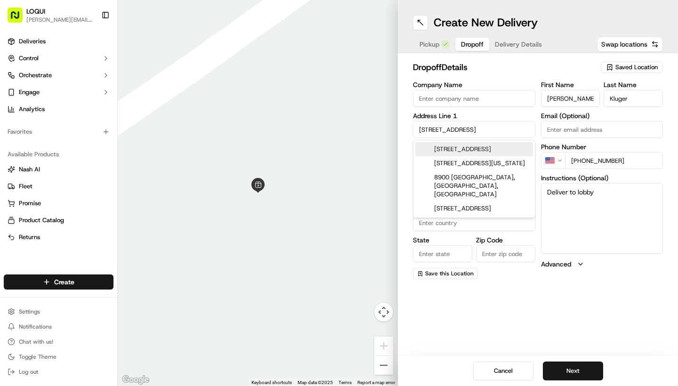
type input "90232"
type input "[STREET_ADDRESS]"
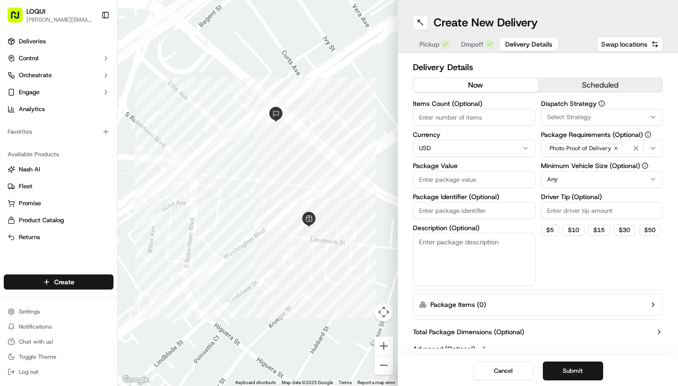
click at [507, 44] on span "Delivery Details" at bounding box center [528, 44] width 47 height 9
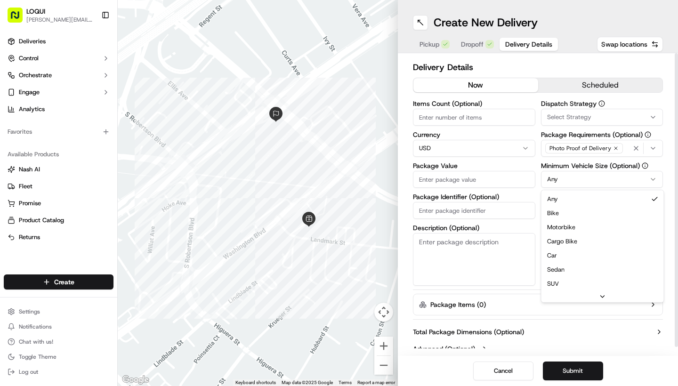
click at [509, 178] on html "LOQUI [PERSON_NAME][EMAIL_ADDRESS][DOMAIN_NAME] Toggle Sidebar Deliveries Contr…" at bounding box center [339, 193] width 678 height 386
click at [509, 213] on input "Driver Tip (Optional)" at bounding box center [602, 210] width 122 height 17
click at [509, 227] on button "$ 30" at bounding box center [625, 230] width 22 height 11
type input "30"
click at [450, 244] on textarea "Description (Optional)" at bounding box center [474, 259] width 122 height 53
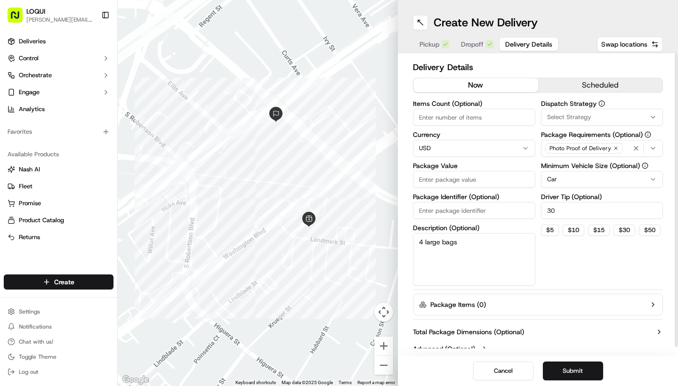
type textarea "4 large bags"
click at [491, 180] on input "Package Value" at bounding box center [474, 179] width 122 height 17
type input "660"
click at [509, 196] on label "Driver Tip (Optional)" at bounding box center [602, 197] width 122 height 7
click at [509, 202] on input "30" at bounding box center [602, 210] width 122 height 17
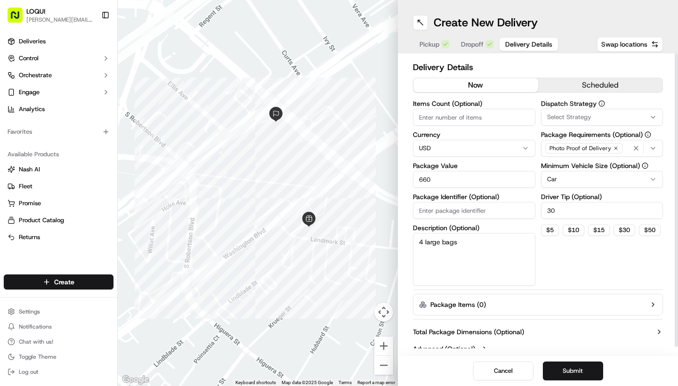
click at [509, 76] on div "Delivery Details now scheduled Items Count (Optional) Currency USD Package Valu…" at bounding box center [538, 209] width 250 height 297
click at [509, 87] on button "scheduled" at bounding box center [600, 85] width 125 height 14
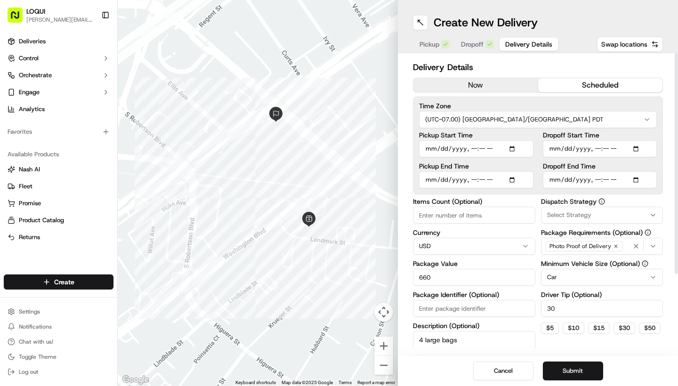
click at [509, 152] on input "Dropoff Start Time" at bounding box center [600, 148] width 114 height 17
type input "[DATE]T10:08"
click at [509, 182] on input "Dropoff End Time" at bounding box center [600, 179] width 114 height 17
type input "[DATE]T10:08"
click at [465, 187] on input "Pickup End Time" at bounding box center [476, 179] width 114 height 17
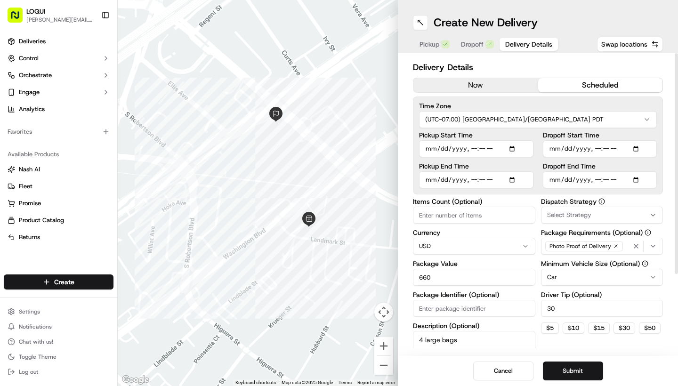
type input "[DATE]T10:08"
click at [444, 151] on input "Pickup Start Time" at bounding box center [476, 148] width 114 height 17
type input "[DATE]T10:08"
click at [509, 167] on div "Pickup Start Time Pickup End Time" at bounding box center [476, 160] width 114 height 57
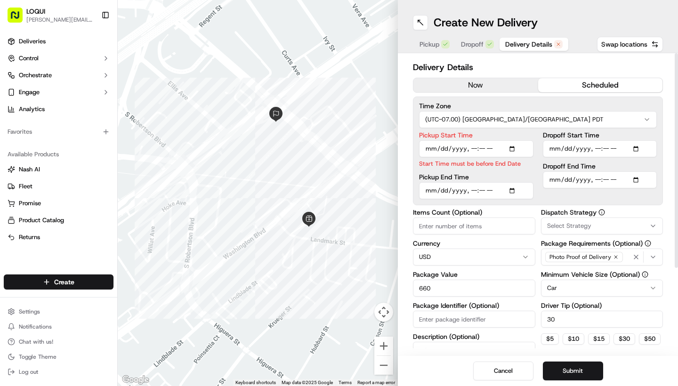
click at [509, 179] on input "Dropoff End Time" at bounding box center [600, 179] width 114 height 17
click at [509, 181] on input "Dropoff End Time" at bounding box center [600, 179] width 114 height 17
type input "[DATE]T00:00"
click at [509, 146] on input "Dropoff Start Time" at bounding box center [600, 148] width 114 height 17
click at [509, 148] on input "Dropoff Start Time" at bounding box center [600, 148] width 114 height 17
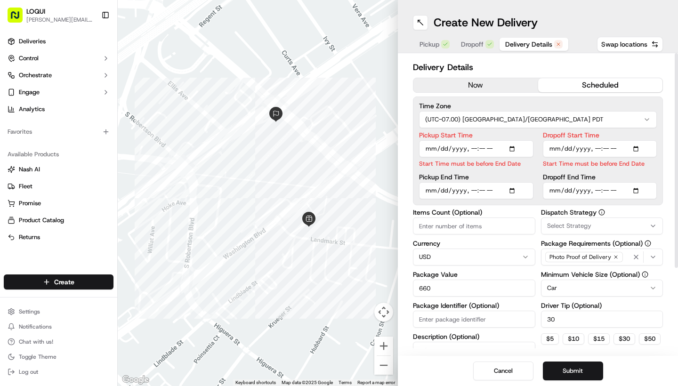
click at [509, 170] on div "Dropoff Start Time Start Time must be before End Date Dropoff End Time" at bounding box center [600, 165] width 114 height 67
click at [481, 188] on input "Pickup End Time" at bounding box center [476, 190] width 114 height 17
click at [509, 148] on input "Dropoff Start Time" at bounding box center [600, 148] width 114 height 17
type input "[DATE]T11:00"
click at [509, 148] on input "Dropoff Start Time" at bounding box center [600, 148] width 114 height 17
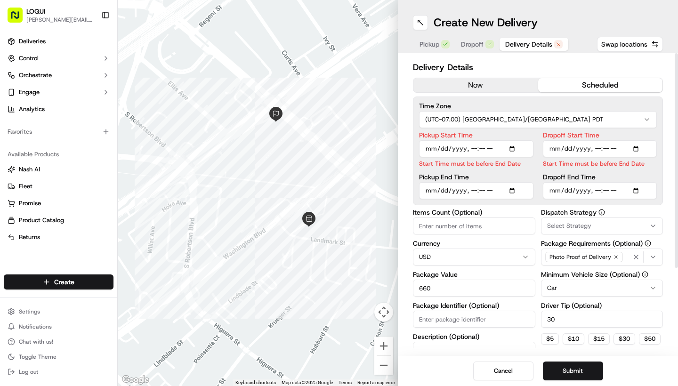
click at [509, 195] on input "Dropoff End Time" at bounding box center [600, 190] width 114 height 17
type input "[DATE]T12:00"
click at [509, 174] on label "Dropoff End Time" at bounding box center [600, 177] width 114 height 7
click at [509, 182] on input "Dropoff End Time" at bounding box center [600, 190] width 114 height 17
click at [509, 146] on input "Dropoff Start Time" at bounding box center [600, 148] width 114 height 17
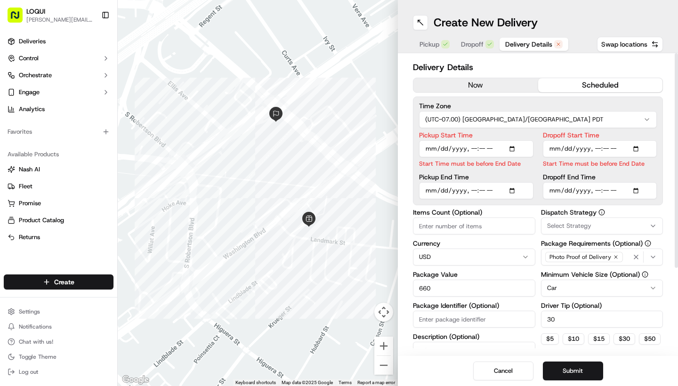
type input "[DATE]T11:55"
click at [509, 187] on input "Dropoff End Time" at bounding box center [600, 179] width 114 height 17
click at [509, 156] on input "Dropoff Start Time" at bounding box center [600, 148] width 114 height 17
click at [483, 190] on input "Pickup End Time" at bounding box center [476, 190] width 114 height 17
click at [474, 193] on input "Pickup End Time" at bounding box center [476, 190] width 114 height 17
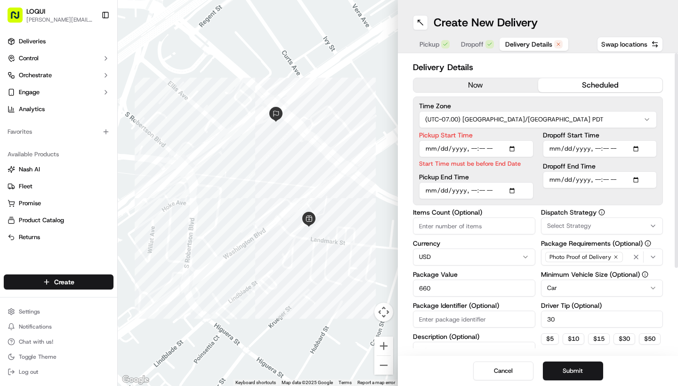
type input "[DATE]T11:45"
click at [481, 148] on input "Pickup Start Time" at bounding box center [476, 148] width 114 height 17
click at [474, 148] on input "Pickup Start Time" at bounding box center [476, 148] width 114 height 17
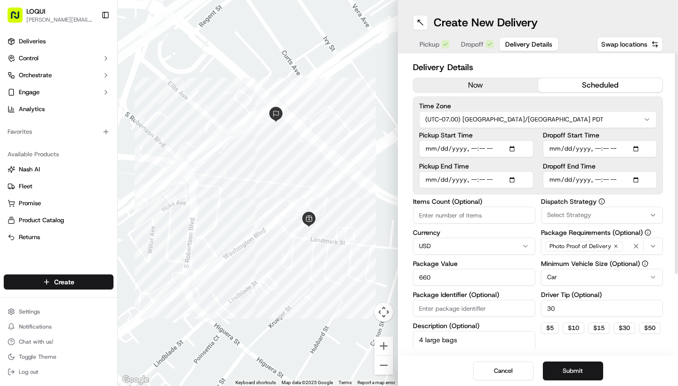
click at [483, 149] on input "Pickup Start Time" at bounding box center [476, 148] width 114 height 17
type input "[DATE]T11:45"
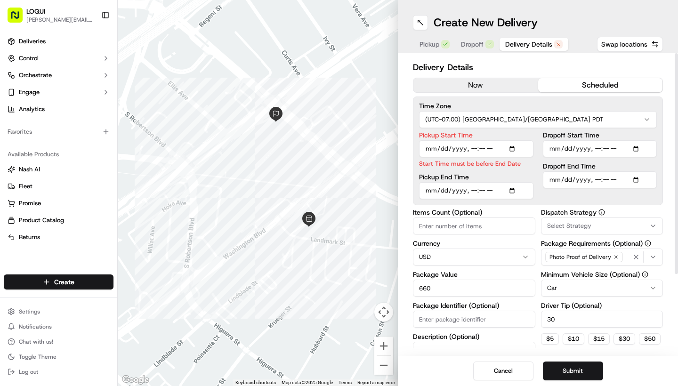
click at [484, 181] on div "Pickup End Time" at bounding box center [476, 186] width 114 height 25
type input "[DATE]T11:50"
click at [491, 177] on label "Pickup End Time" at bounding box center [476, 177] width 114 height 7
click at [491, 182] on input "Pickup End Time" at bounding box center [476, 190] width 114 height 17
click at [484, 149] on input "Pickup Start Time" at bounding box center [476, 148] width 114 height 17
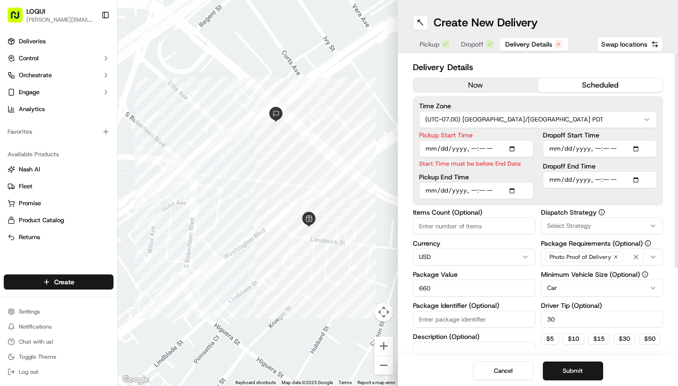
type input "[DATE]T11:40"
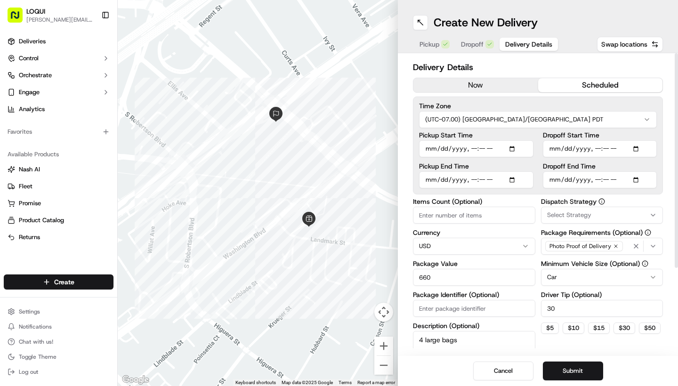
click at [509, 181] on div "Pickup End Time" at bounding box center [476, 175] width 114 height 25
click at [470, 48] on span "Dropoff" at bounding box center [472, 44] width 23 height 9
click at [509, 48] on span "Delivery Details" at bounding box center [528, 44] width 47 height 9
click at [509, 337] on button "Submit" at bounding box center [573, 371] width 60 height 19
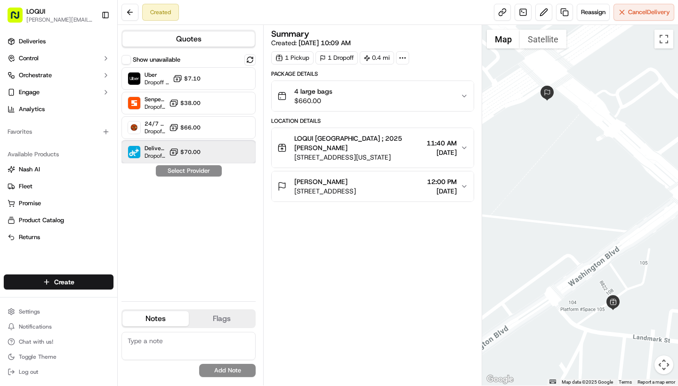
click at [182, 145] on div "DeliverThat Dropoff ETA - $70.00" at bounding box center [189, 152] width 134 height 23
click at [212, 167] on button "Assign Provider" at bounding box center [188, 170] width 67 height 11
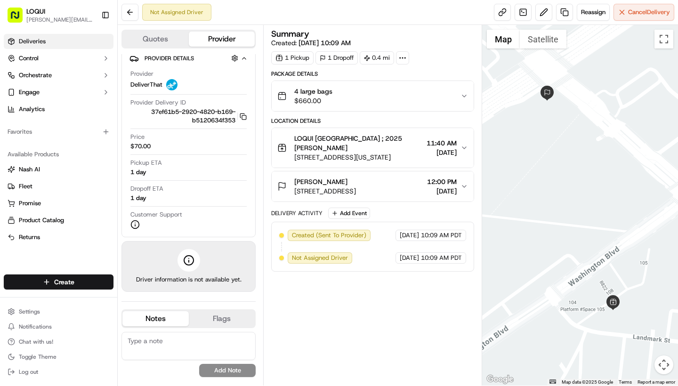
click at [61, 34] on link "Deliveries" at bounding box center [59, 41] width 110 height 15
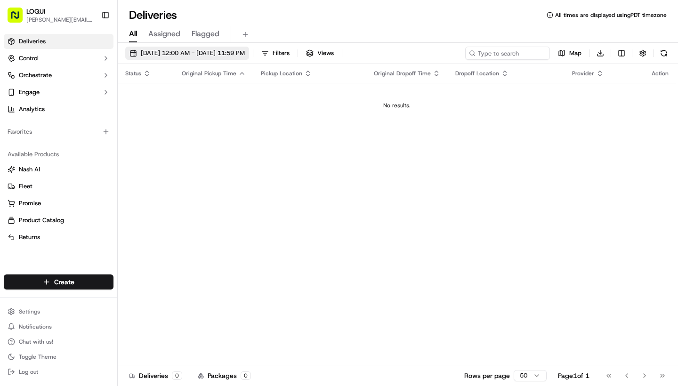
click at [206, 56] on span "[DATE] 12:00 AM - [DATE] 11:59 PM" at bounding box center [193, 53] width 104 height 8
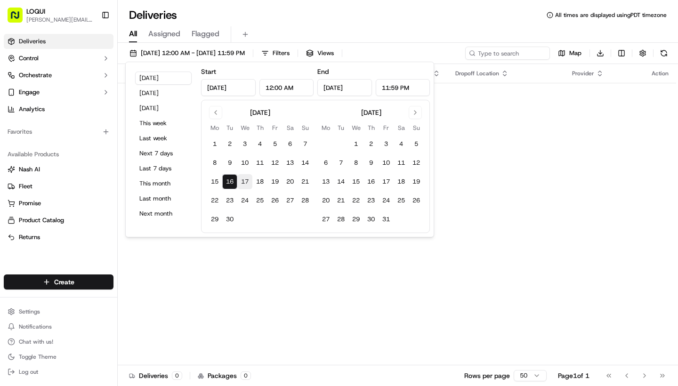
click at [243, 175] on button "17" at bounding box center [244, 181] width 15 height 15
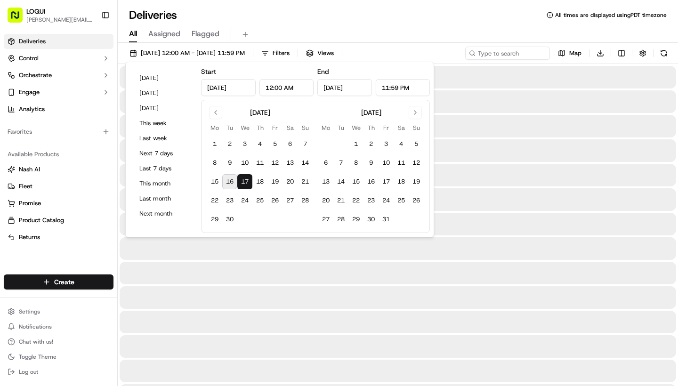
type input "[DATE]"
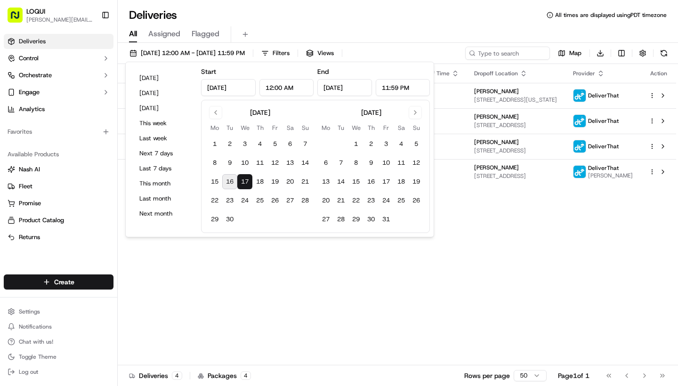
click at [509, 294] on div "Status Original Pickup Time Pickup Location Original Dropoff Time Dropoff Locat…" at bounding box center [397, 214] width 559 height 301
